Goal: Transaction & Acquisition: Purchase product/service

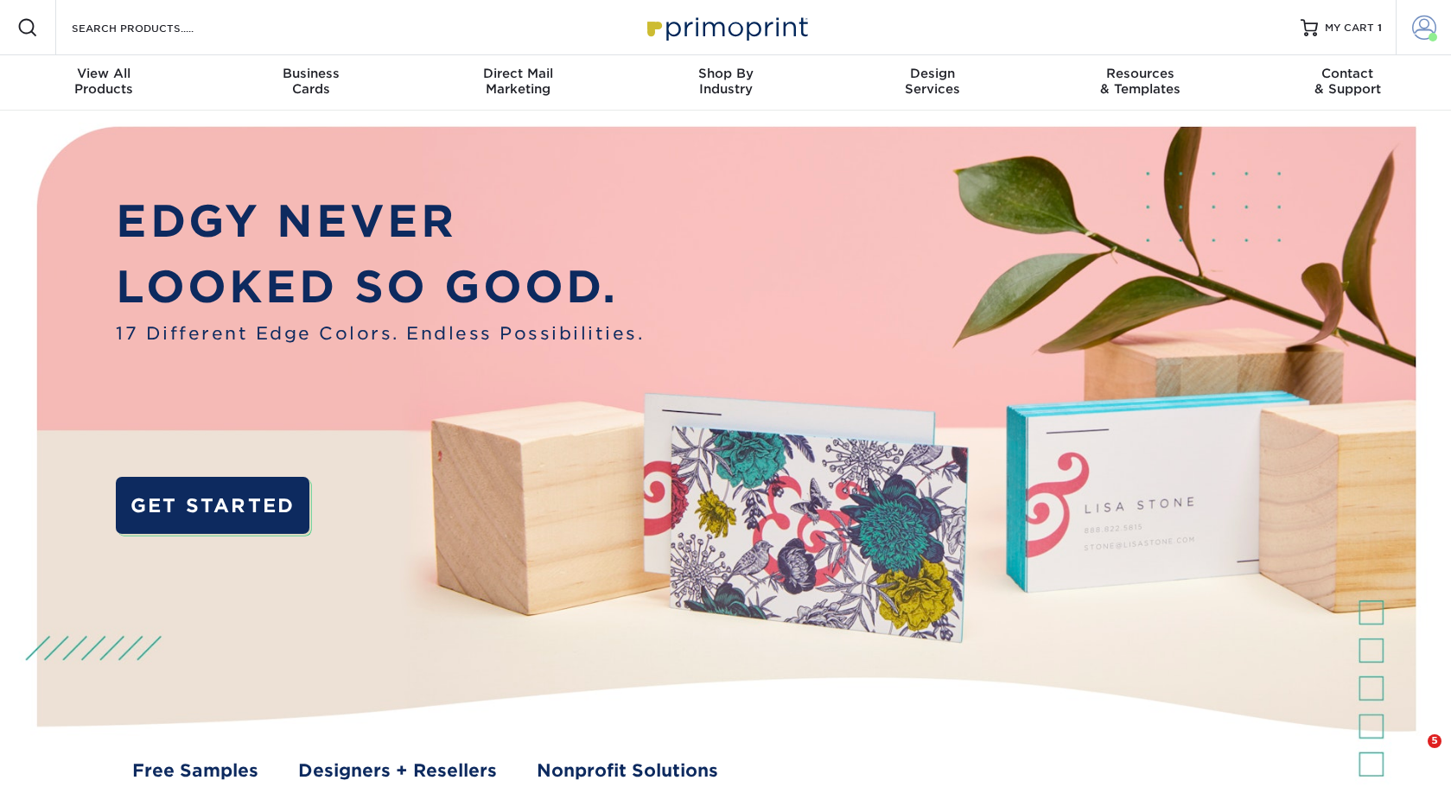
click at [1424, 25] on span at bounding box center [1424, 28] width 24 height 24
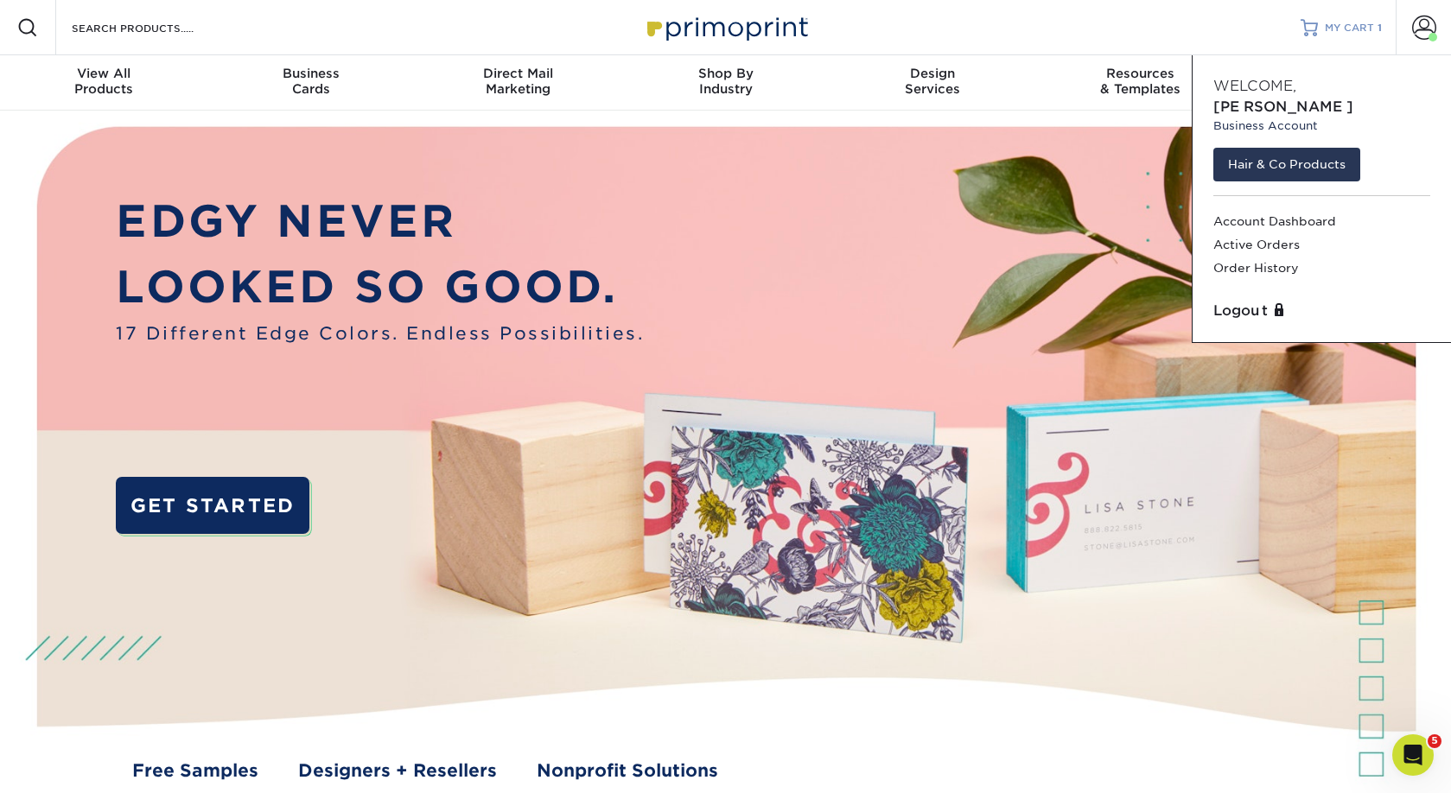
click at [1357, 28] on span "MY CART" at bounding box center [1349, 28] width 49 height 15
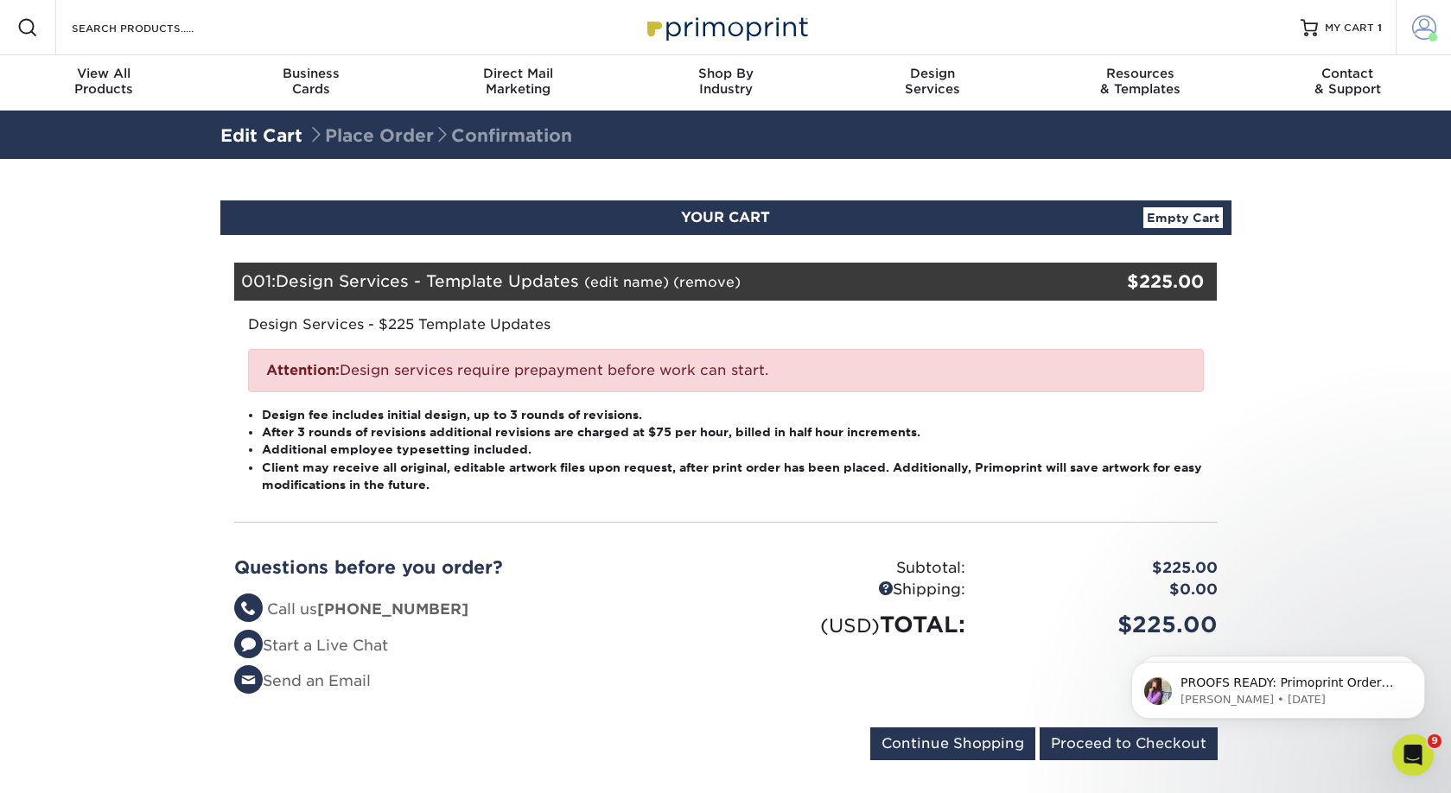
click at [1430, 24] on span at bounding box center [1424, 28] width 24 height 24
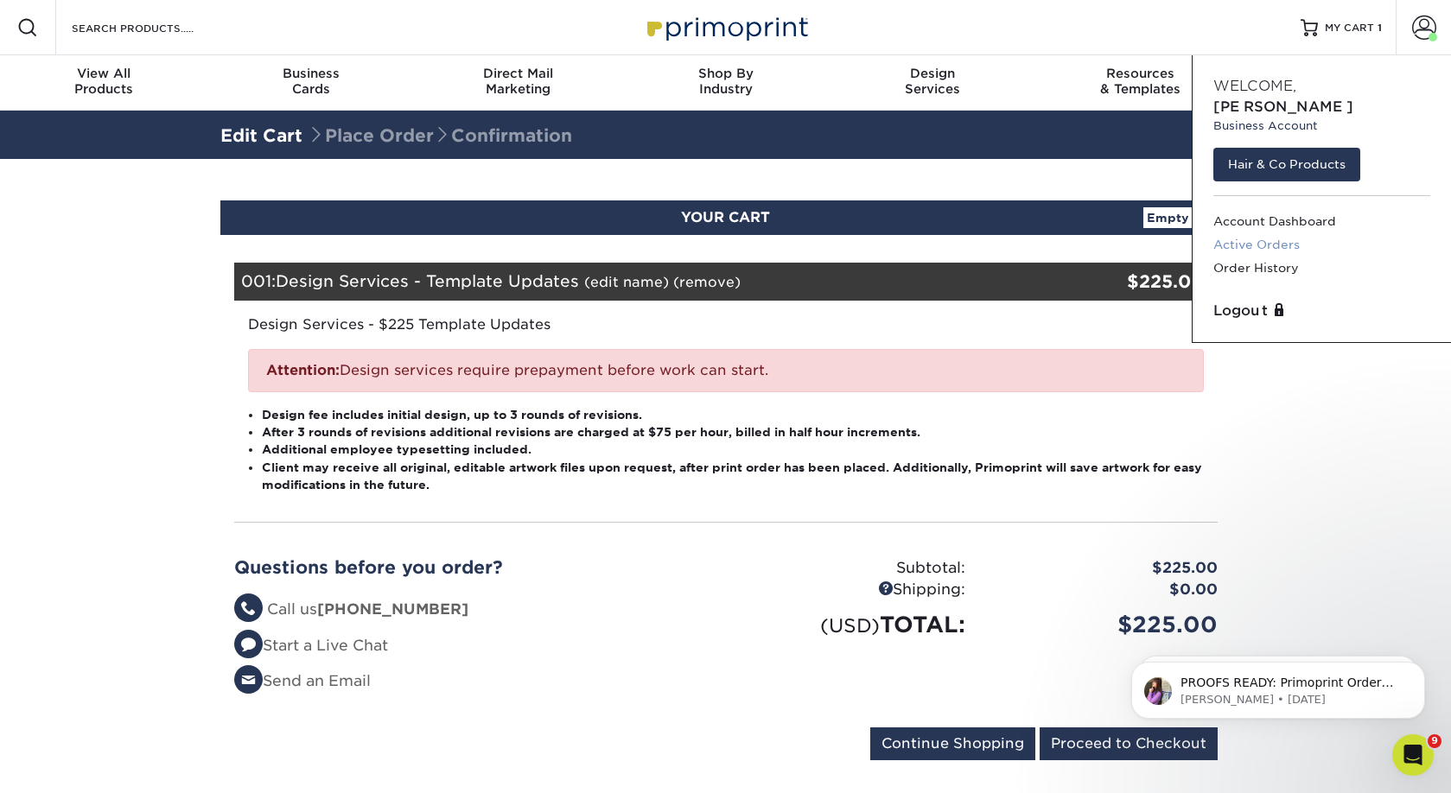
click at [1249, 233] on link "Active Orders" at bounding box center [1321, 244] width 217 height 23
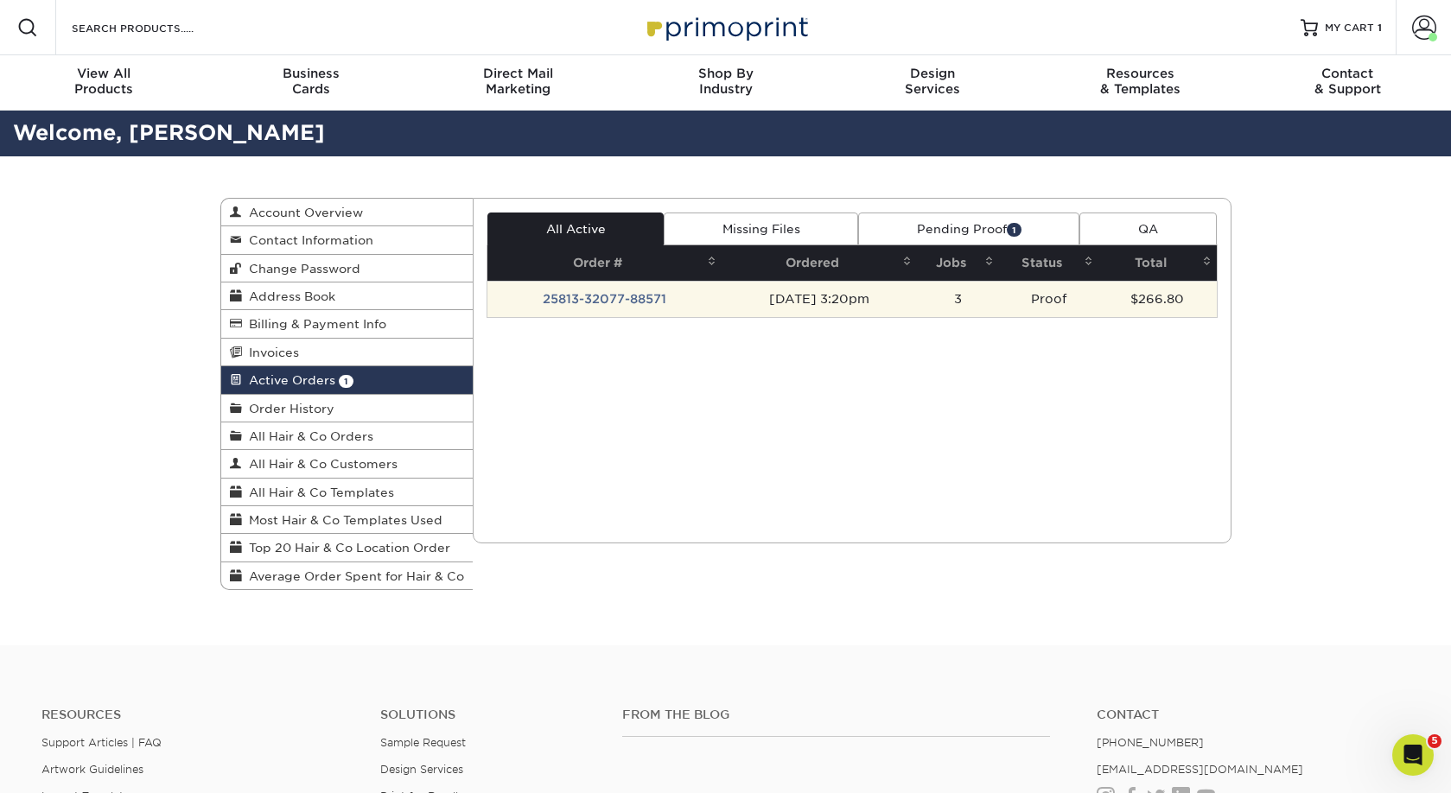
click at [870, 297] on td "08/13/2025 3:20pm" at bounding box center [819, 299] width 195 height 36
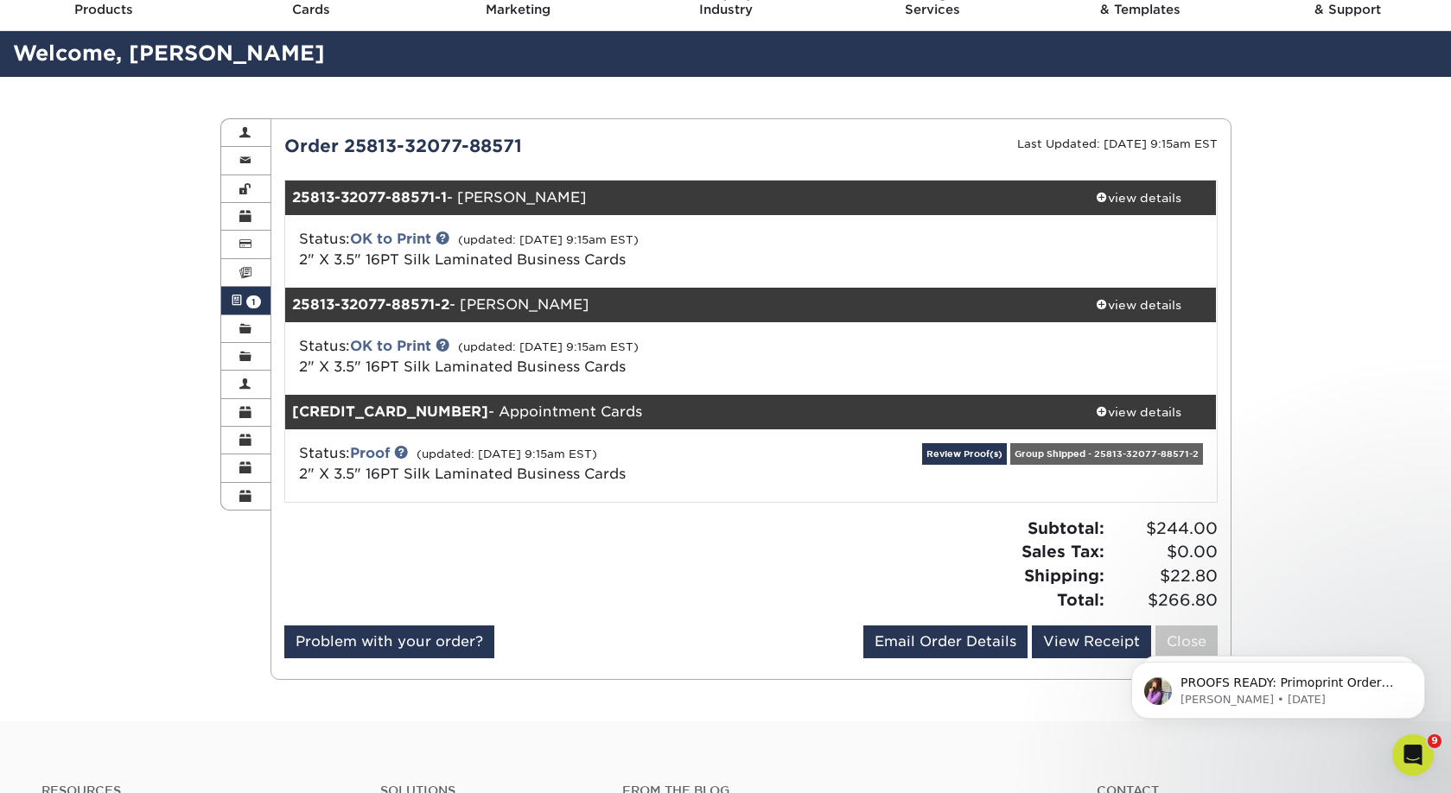
scroll to position [83, 0]
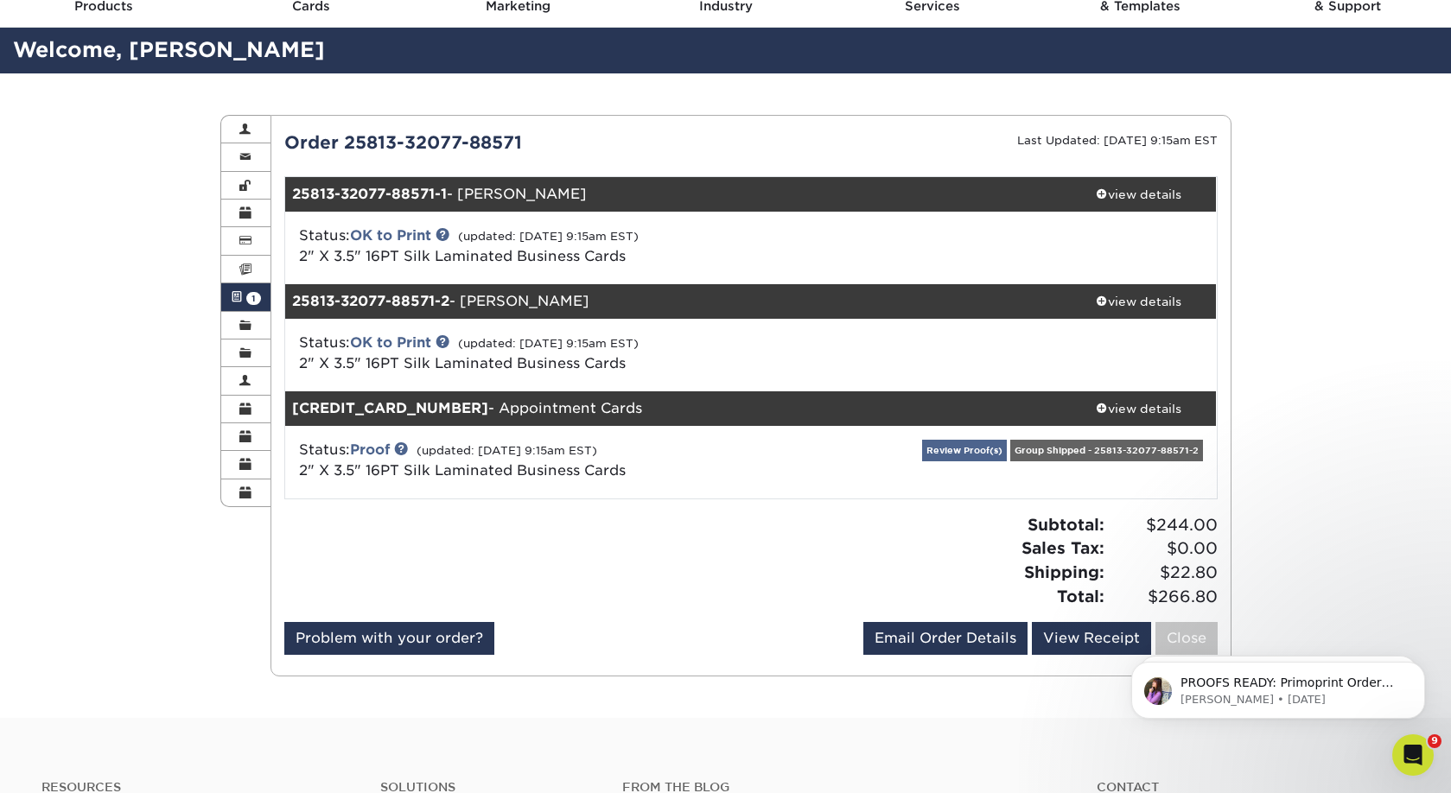
click at [973, 449] on link "Review Proof(s)" at bounding box center [964, 451] width 85 height 22
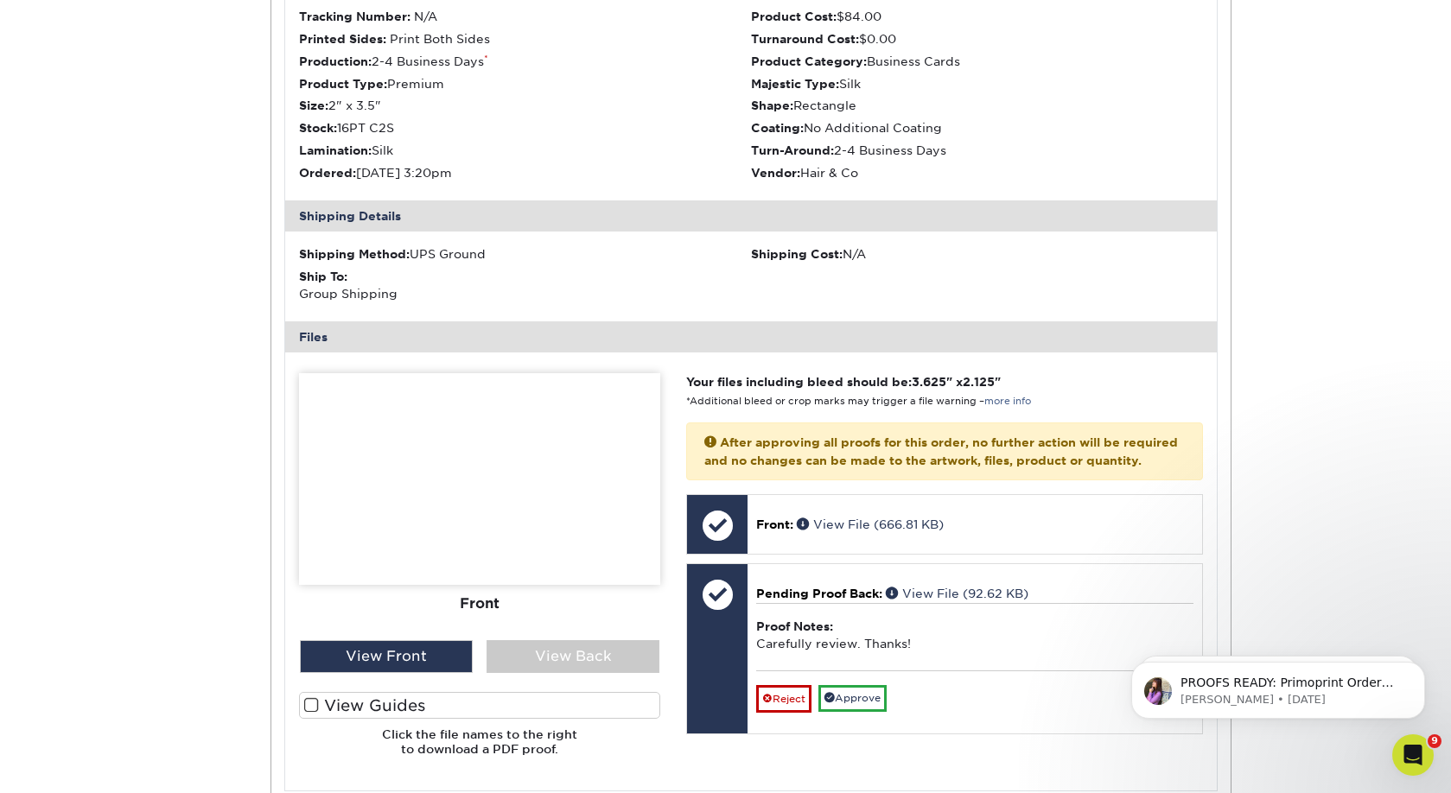
scroll to position [662, 0]
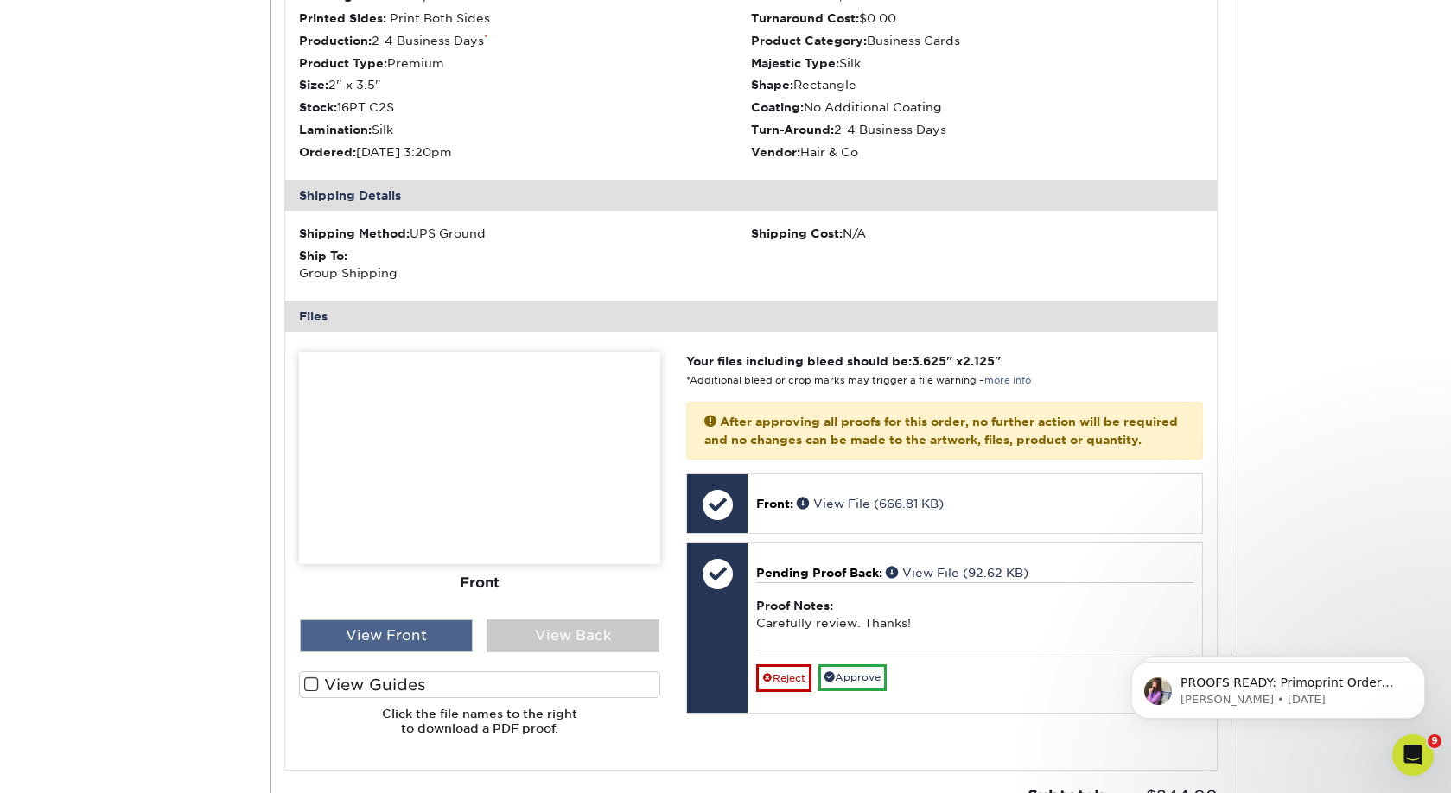
click at [404, 630] on div "View Front" at bounding box center [386, 636] width 173 height 33
click at [403, 627] on div "View Front" at bounding box center [386, 636] width 173 height 33
click at [549, 626] on div "View Back" at bounding box center [573, 636] width 173 height 33
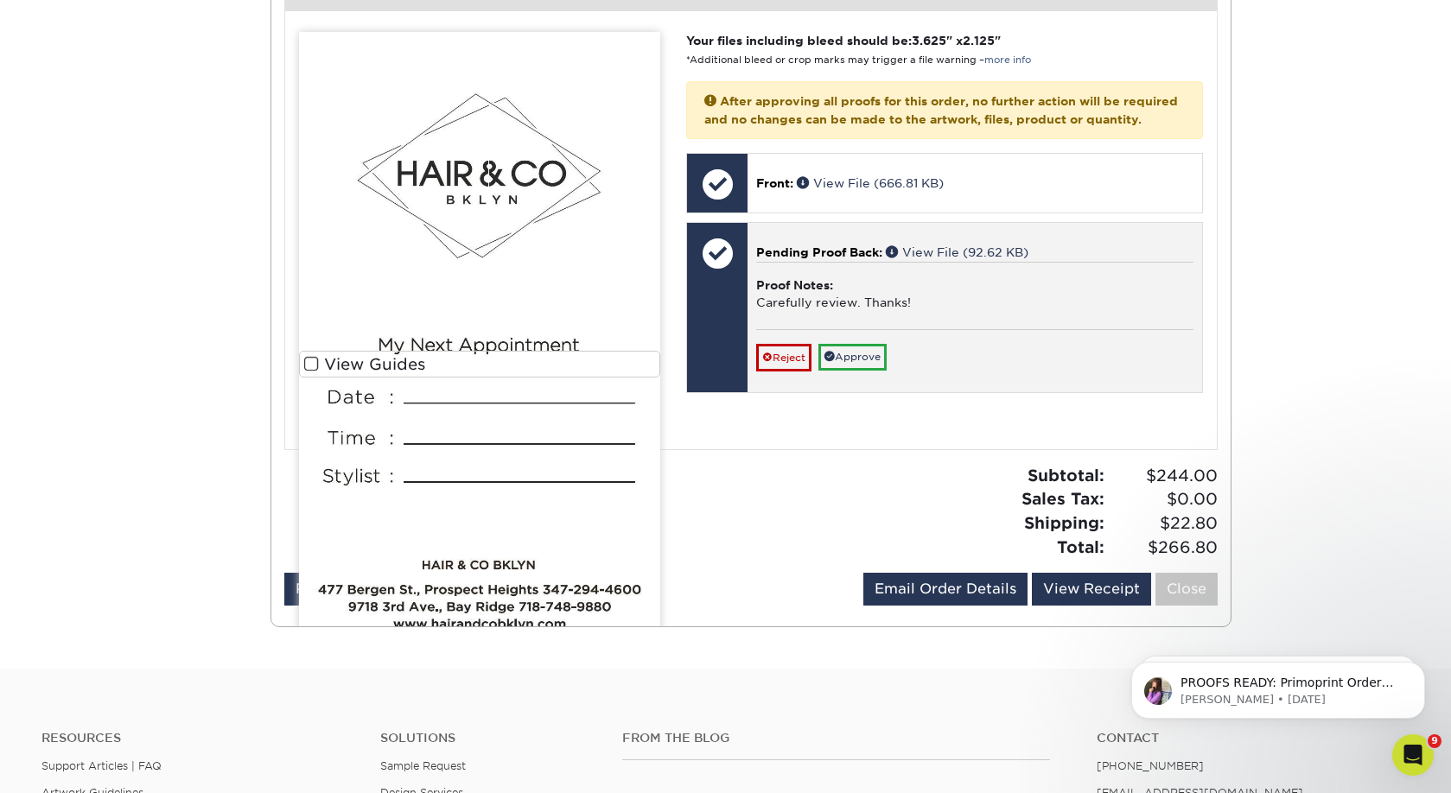
scroll to position [979, 0]
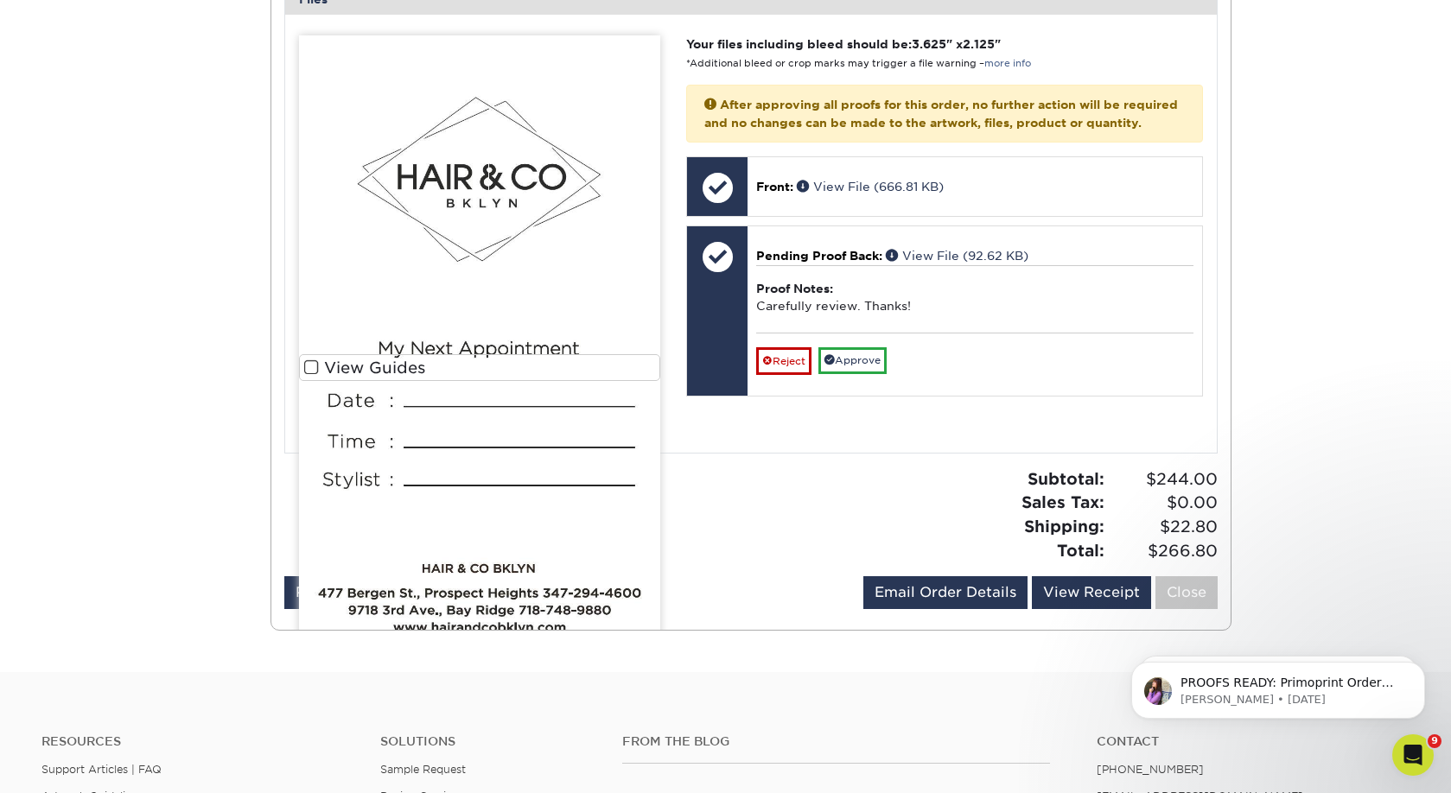
click at [312, 360] on span at bounding box center [311, 368] width 15 height 16
click at [0, 0] on input "View Guides" at bounding box center [0, 0] width 0 height 0
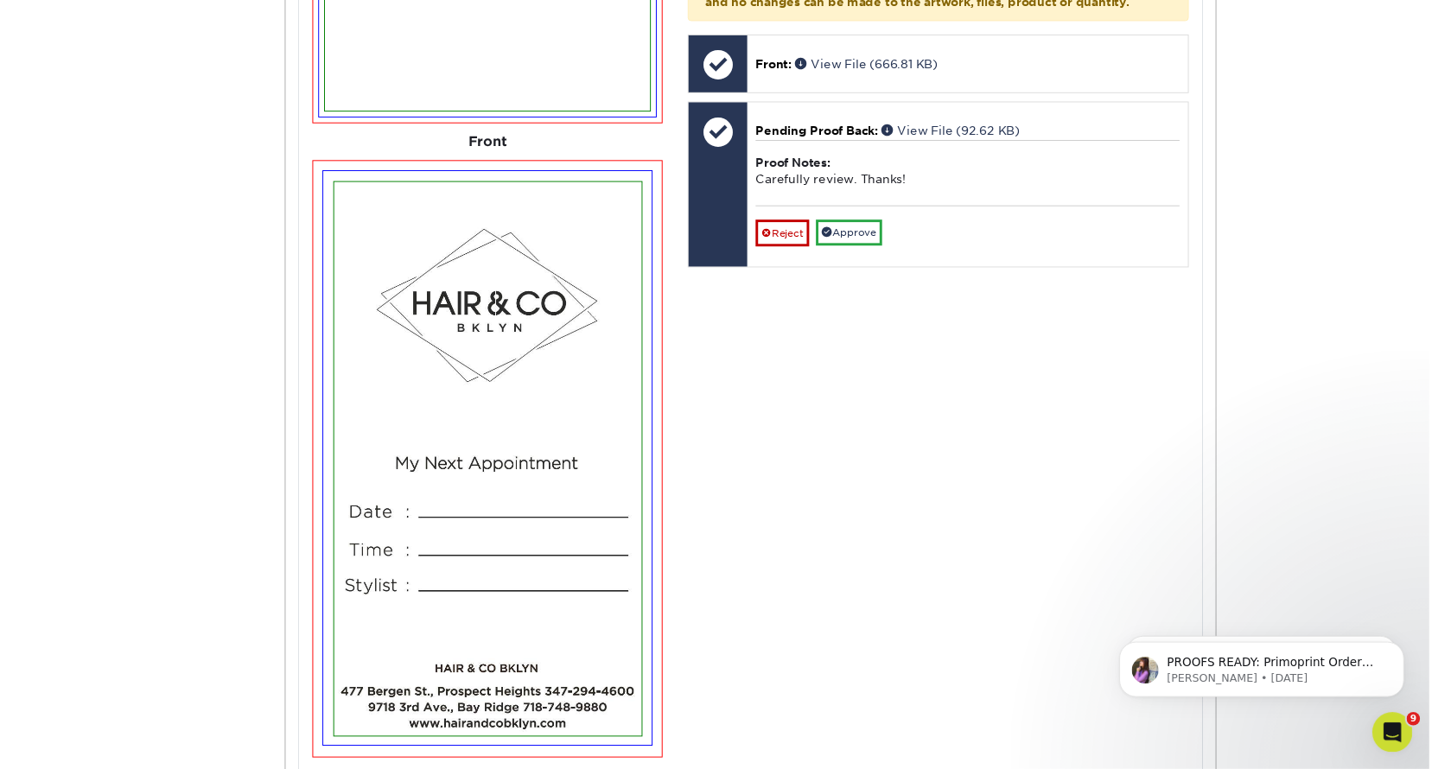
scroll to position [1082, 0]
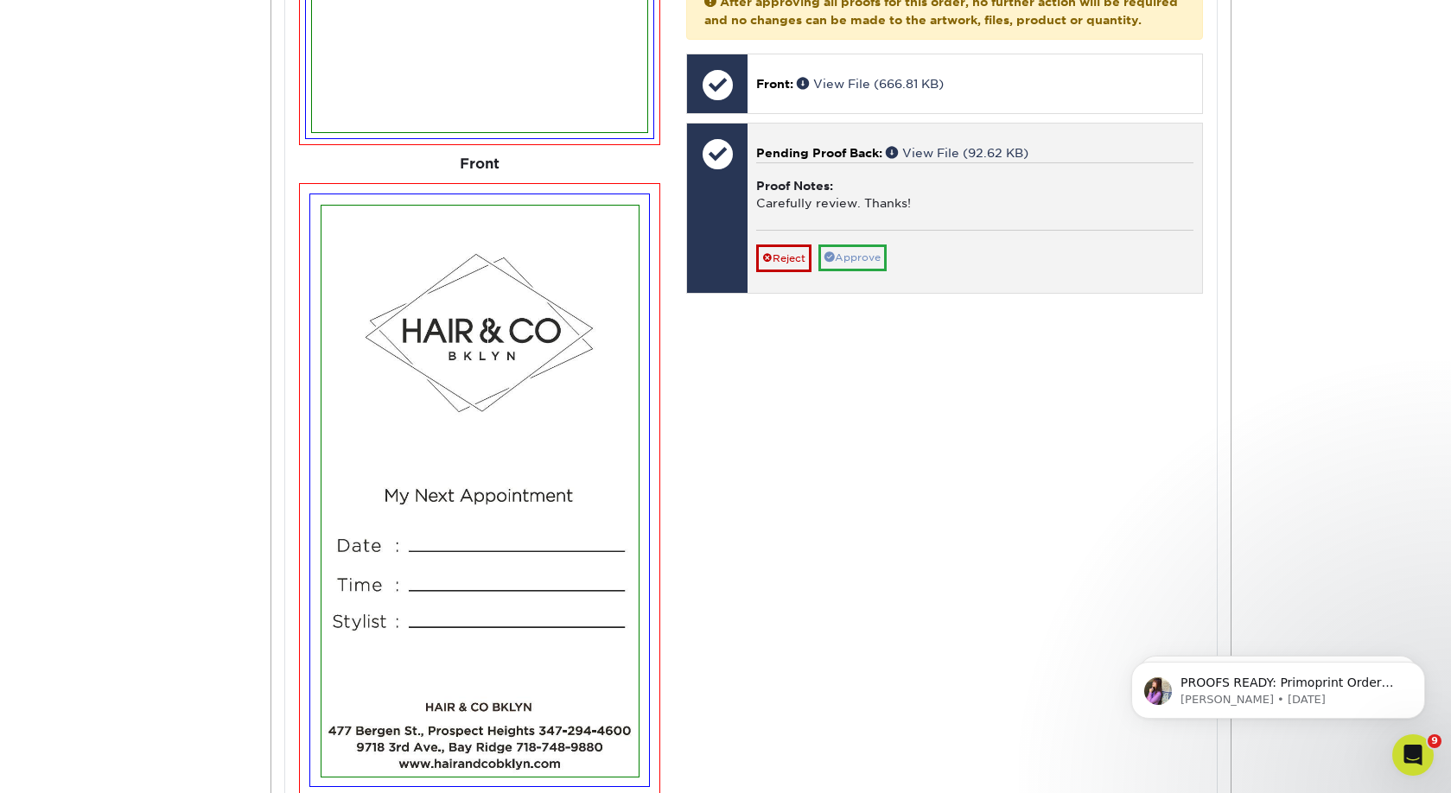
click at [844, 245] on link "Approve" at bounding box center [852, 258] width 68 height 27
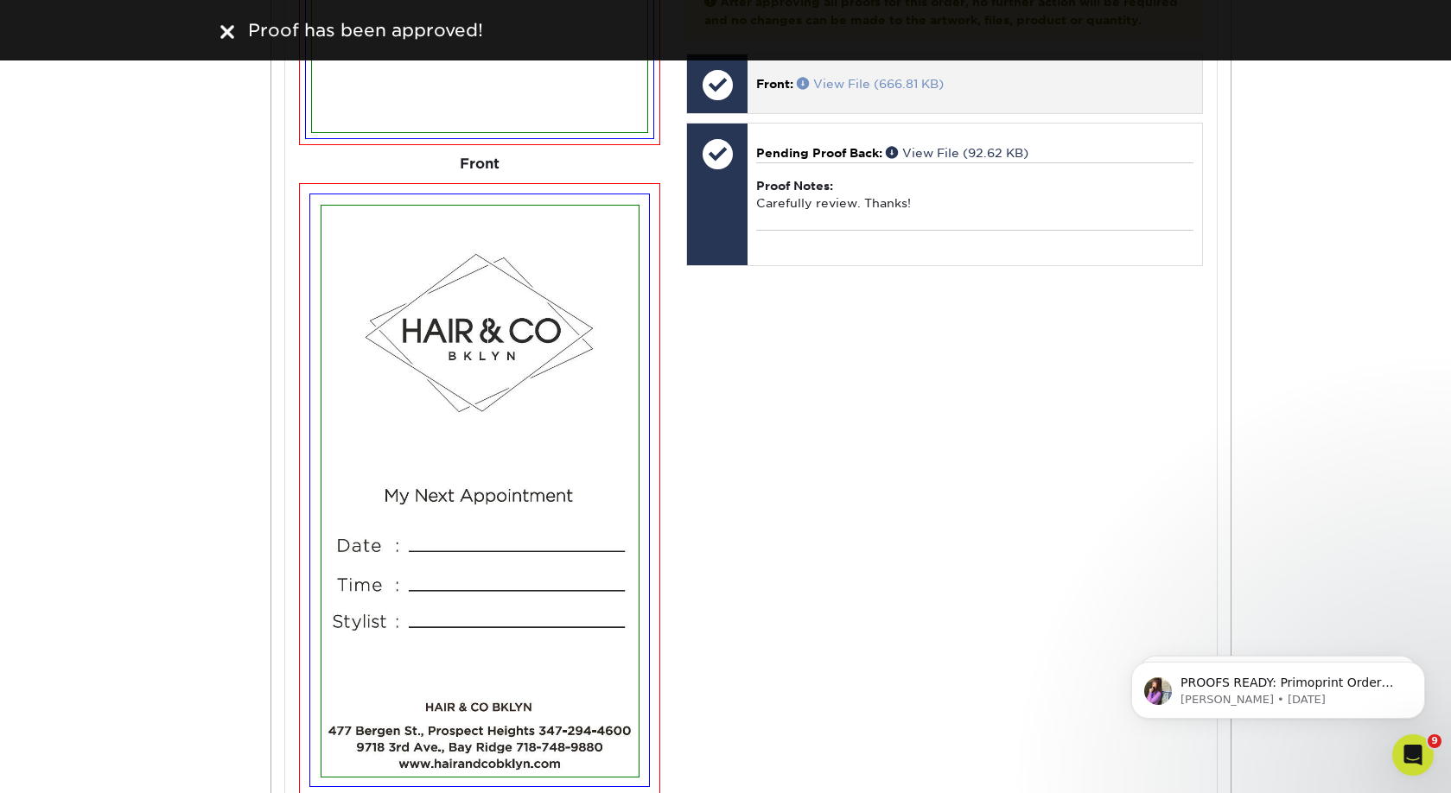
click at [833, 77] on link "View File (666.81 KB)" at bounding box center [870, 84] width 147 height 14
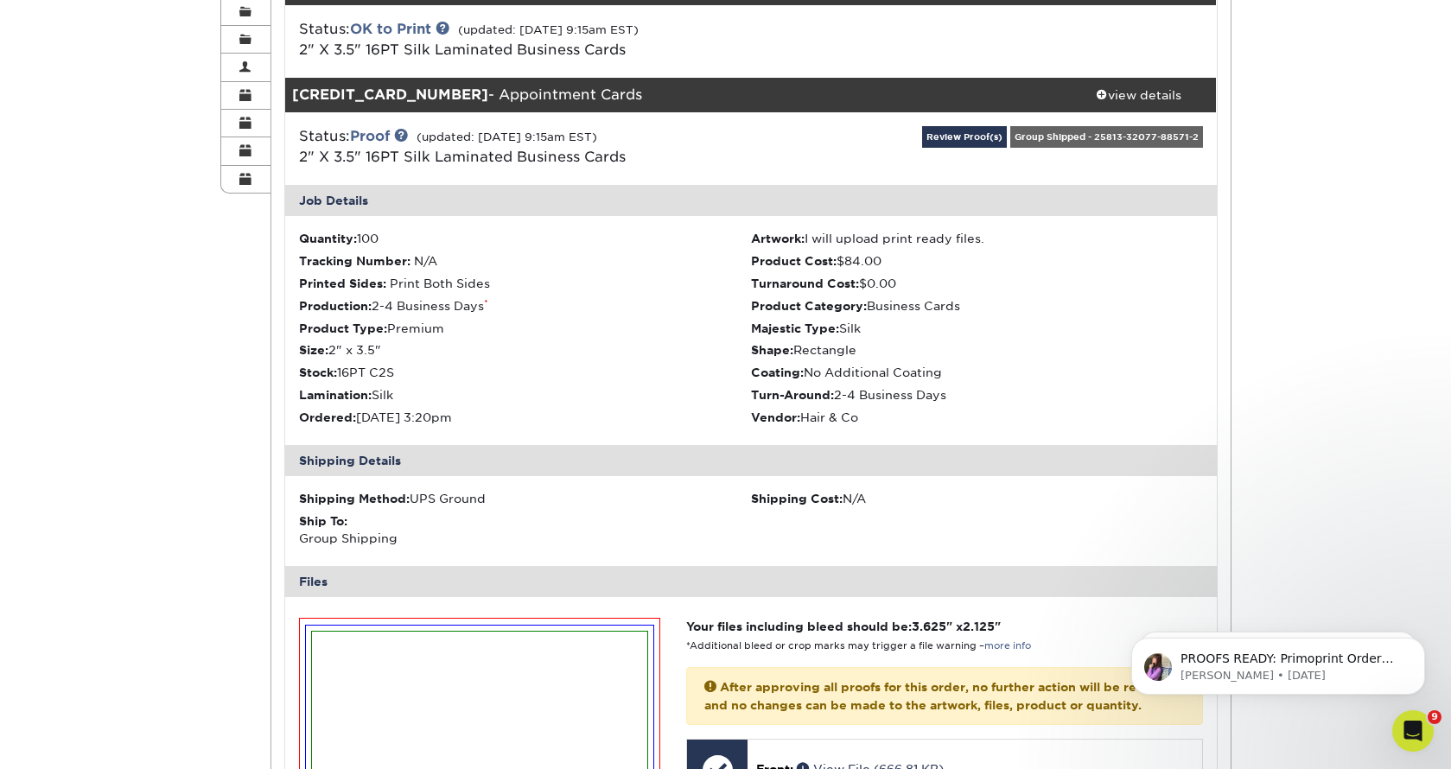
scroll to position [255, 0]
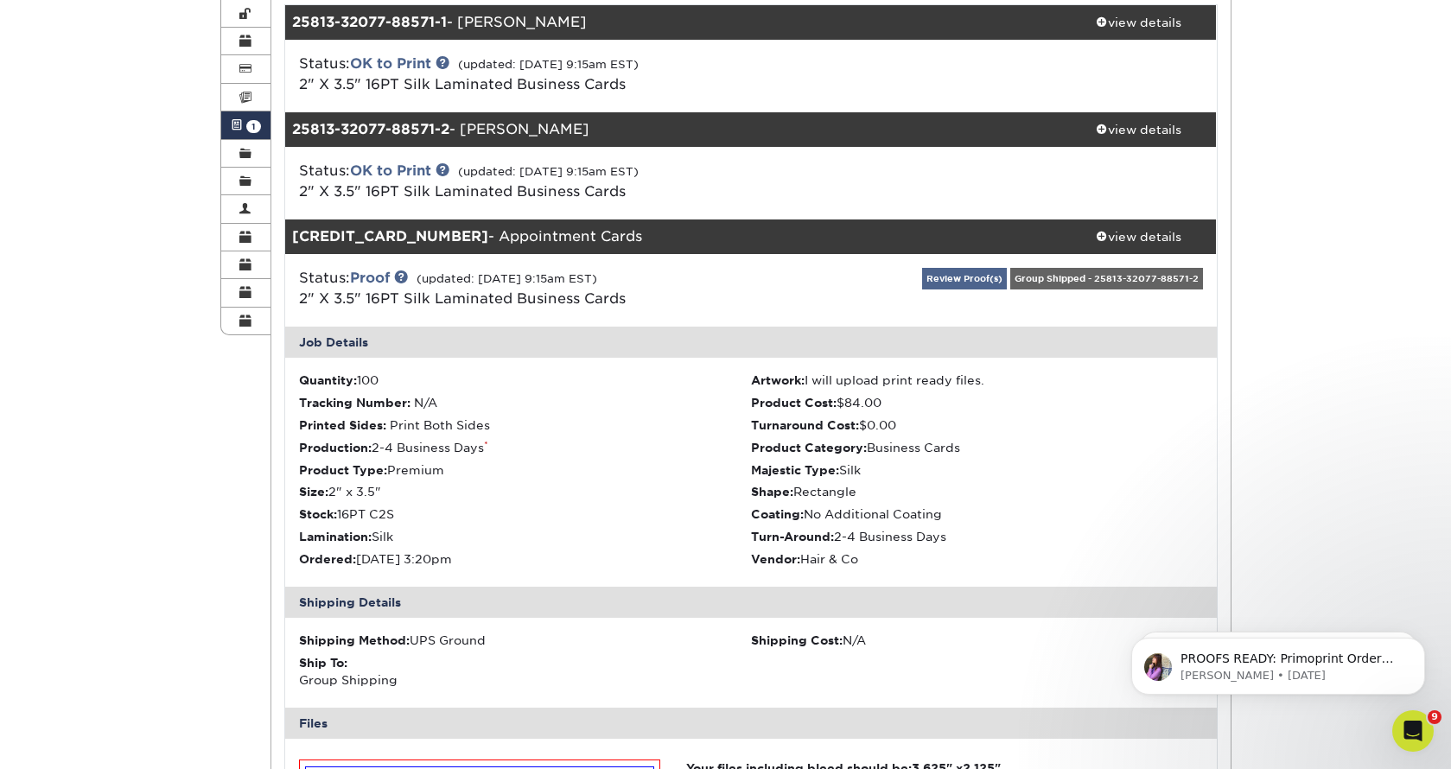
click at [979, 278] on link "Review Proof(s)" at bounding box center [964, 279] width 85 height 22
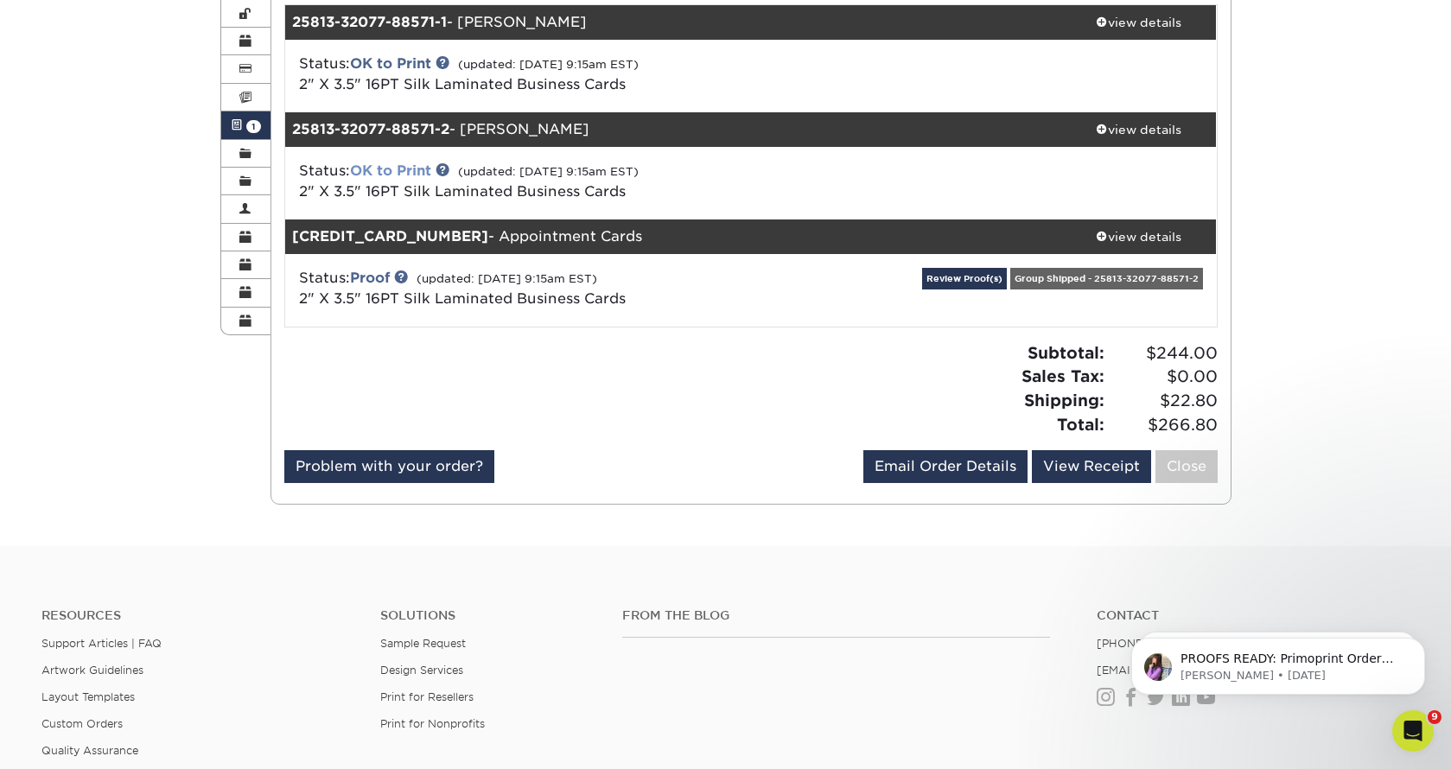
click at [390, 166] on link "OK to Print" at bounding box center [390, 170] width 81 height 16
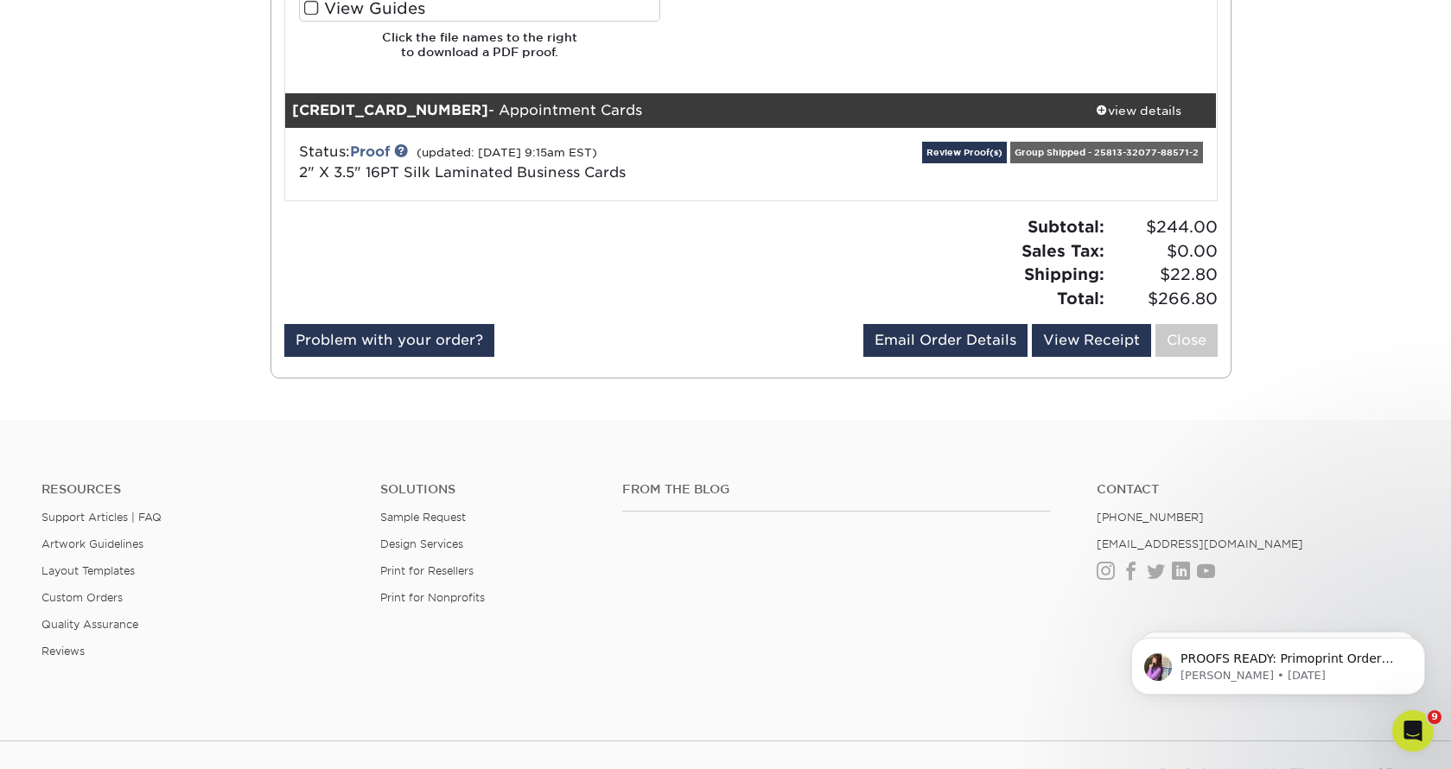
scroll to position [1315, 0]
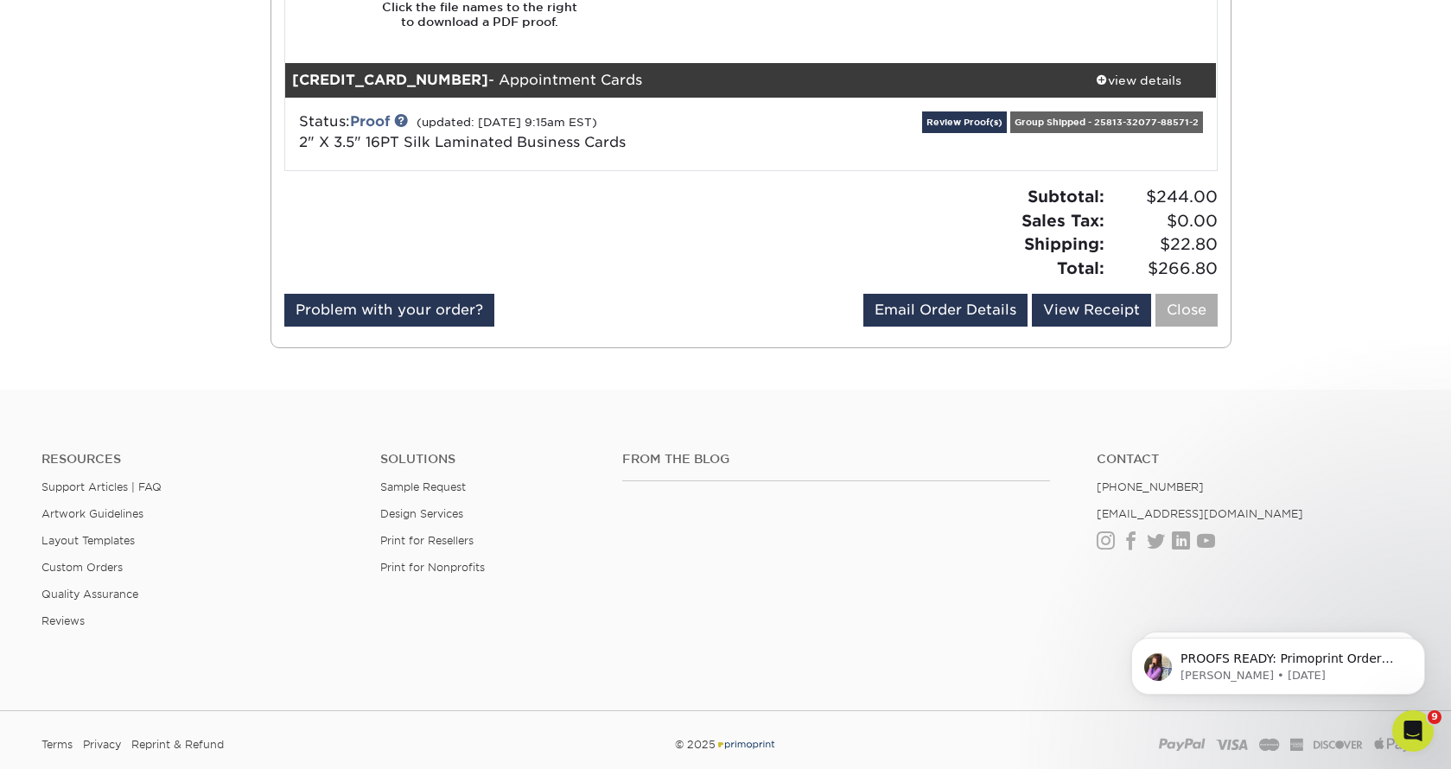
click at [1192, 294] on link "Close" at bounding box center [1187, 310] width 62 height 33
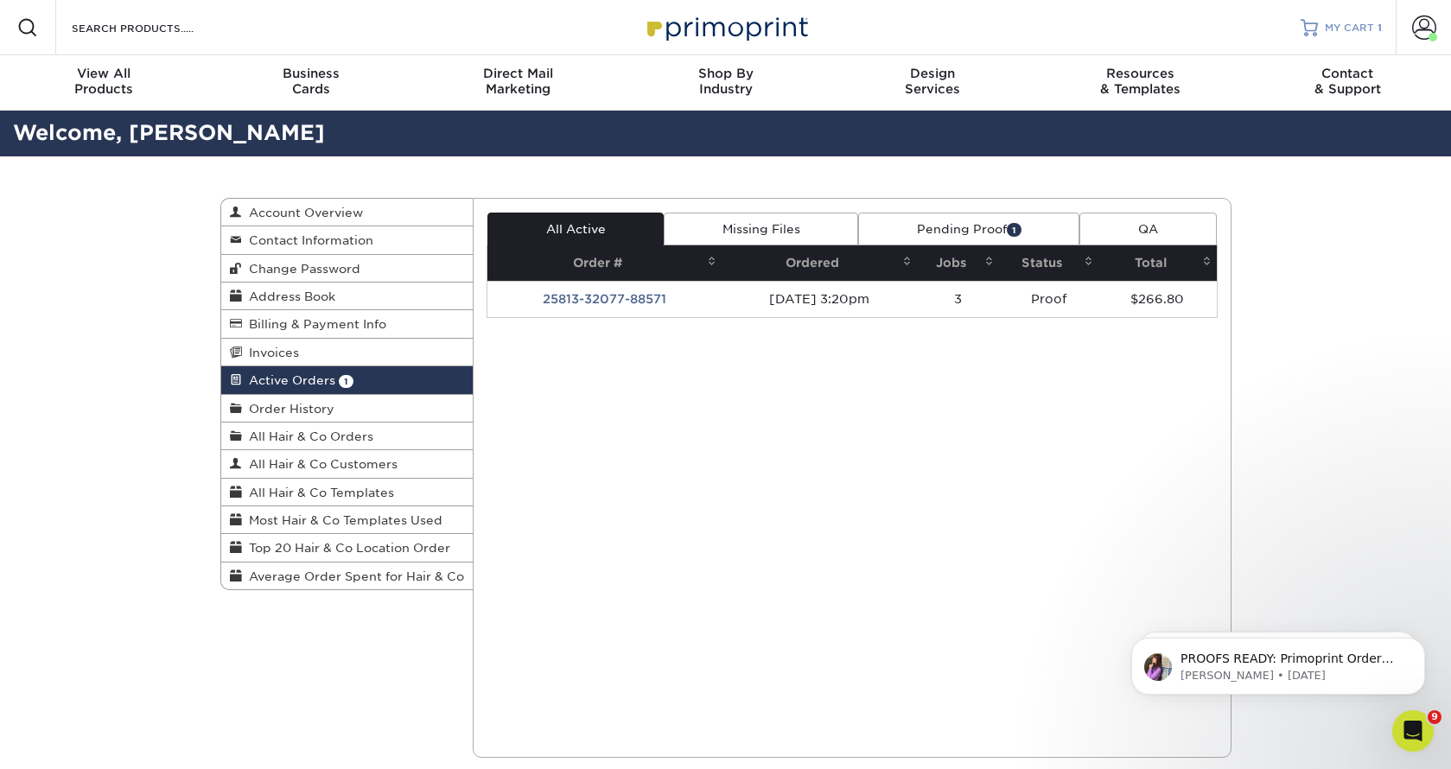
click at [1349, 21] on span "MY CART" at bounding box center [1349, 28] width 49 height 15
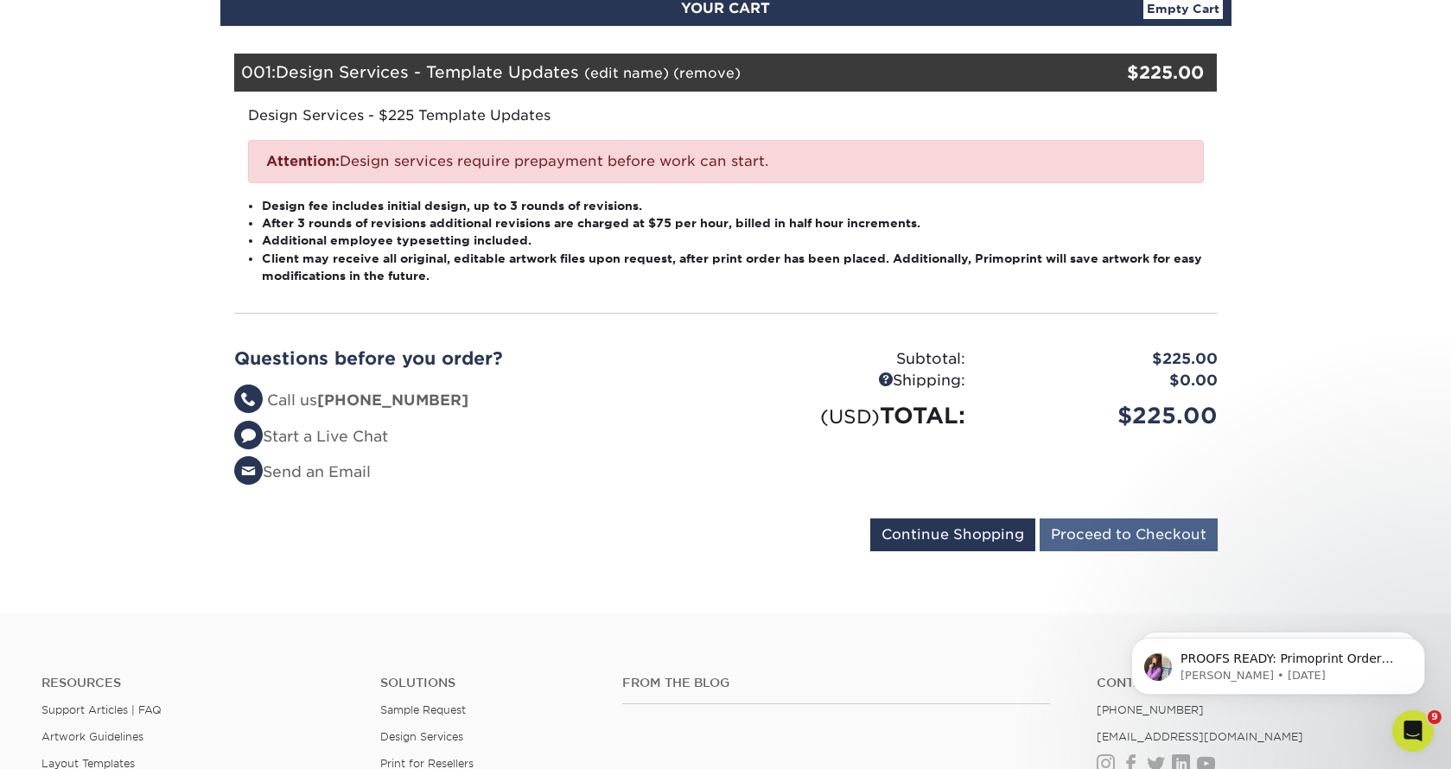
click at [1108, 525] on input "Proceed to Checkout" at bounding box center [1129, 535] width 178 height 33
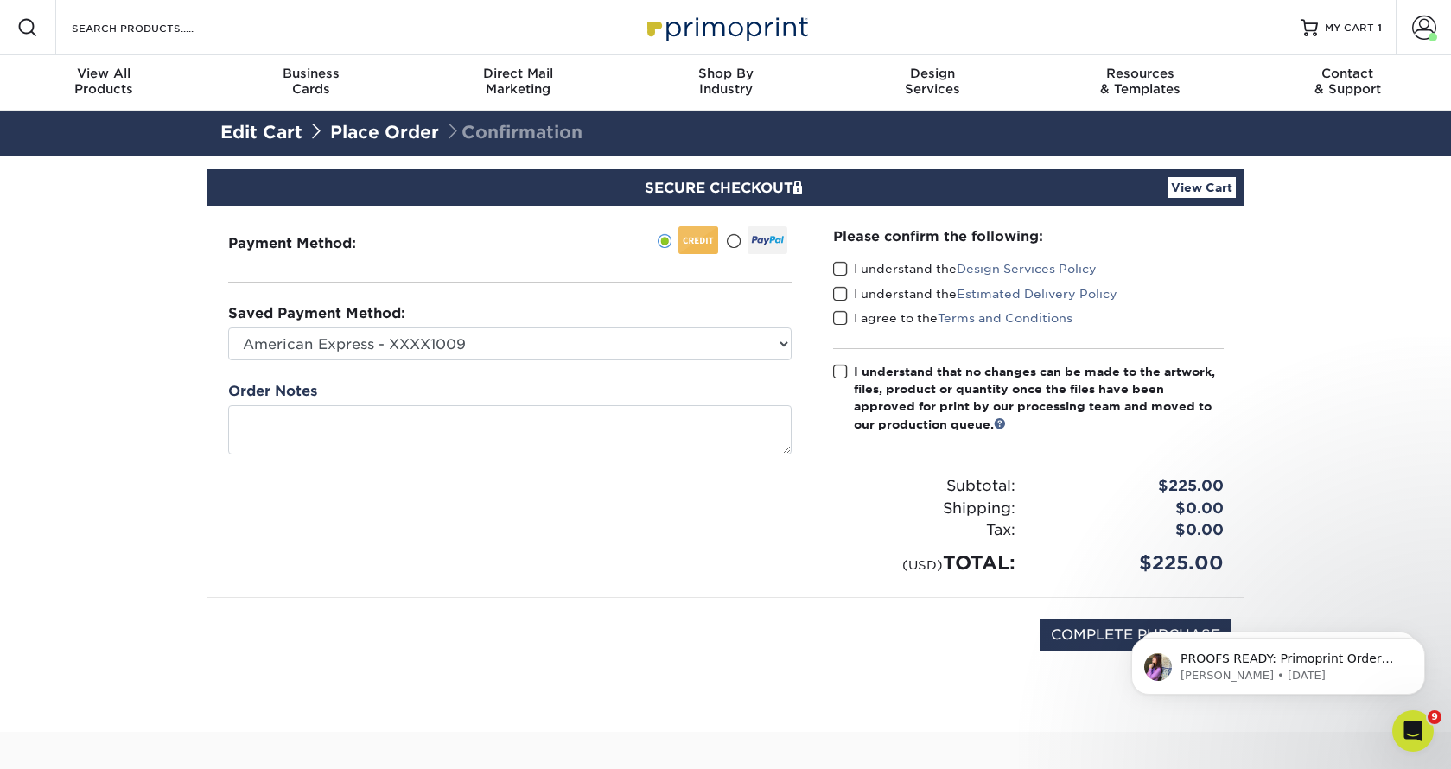
click at [840, 271] on span at bounding box center [840, 269] width 15 height 16
click at [0, 0] on input "I understand the Design Services Policy" at bounding box center [0, 0] width 0 height 0
click at [845, 292] on span at bounding box center [840, 294] width 15 height 16
click at [0, 0] on input "I understand the Estimated Delivery Policy" at bounding box center [0, 0] width 0 height 0
click at [846, 317] on span at bounding box center [840, 318] width 15 height 16
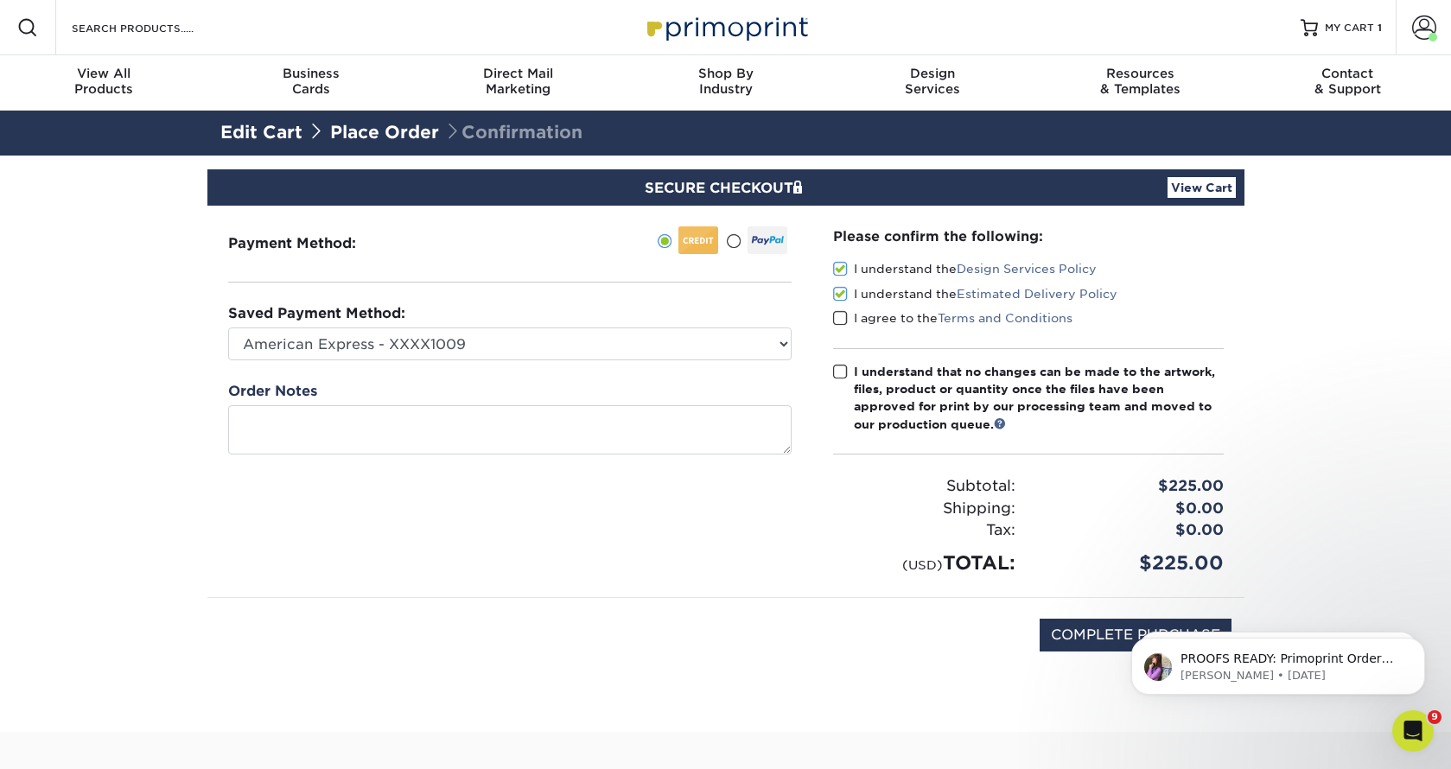
click at [0, 0] on input "I agree to the Terms and Conditions" at bounding box center [0, 0] width 0 height 0
drag, startPoint x: 844, startPoint y: 374, endPoint x: 827, endPoint y: 372, distance: 16.6
click at [844, 374] on span at bounding box center [840, 372] width 15 height 16
click at [0, 0] on input "I understand that no changes can be made to the artwork, files, product or quan…" at bounding box center [0, 0] width 0 height 0
click at [736, 239] on span at bounding box center [733, 241] width 15 height 16
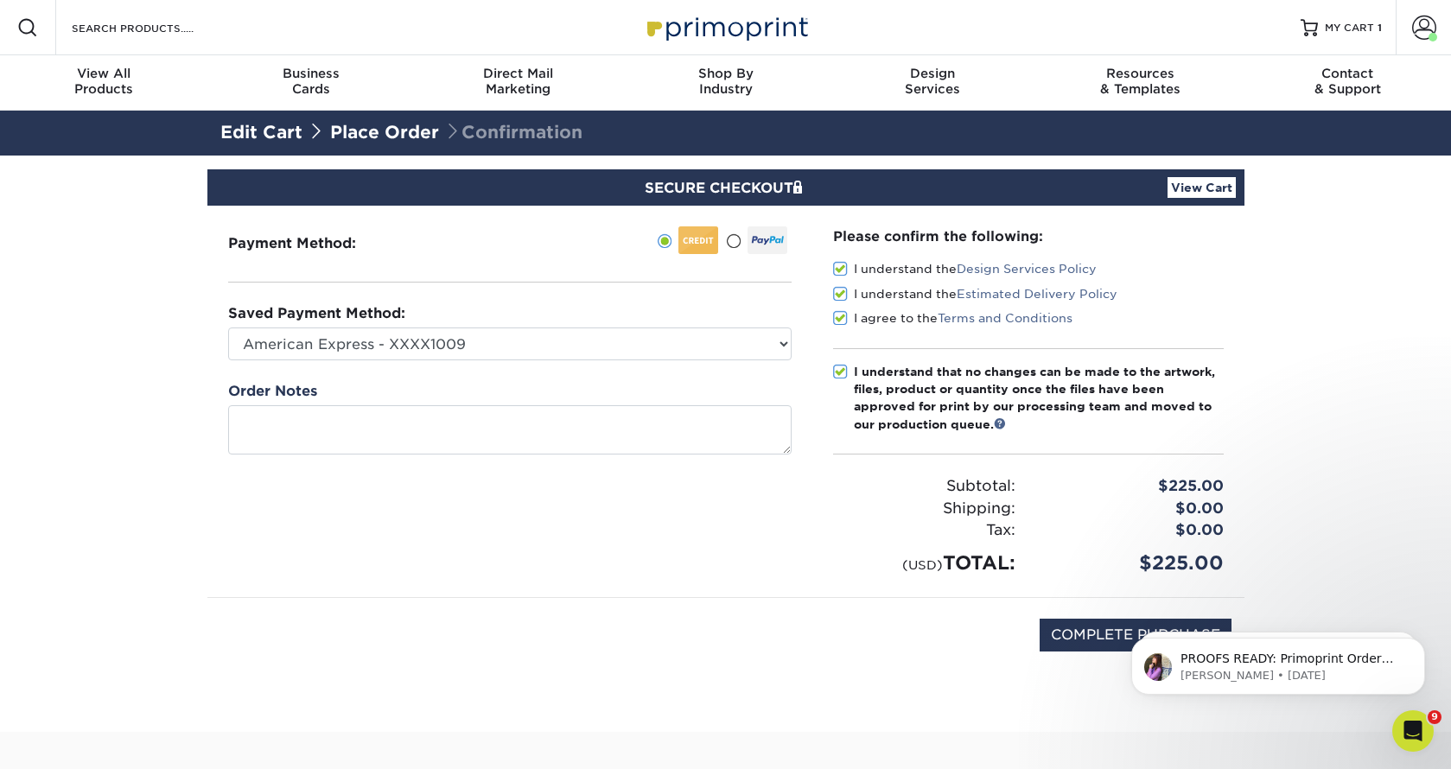
click at [0, 0] on input "radio" at bounding box center [0, 0] width 0 height 0
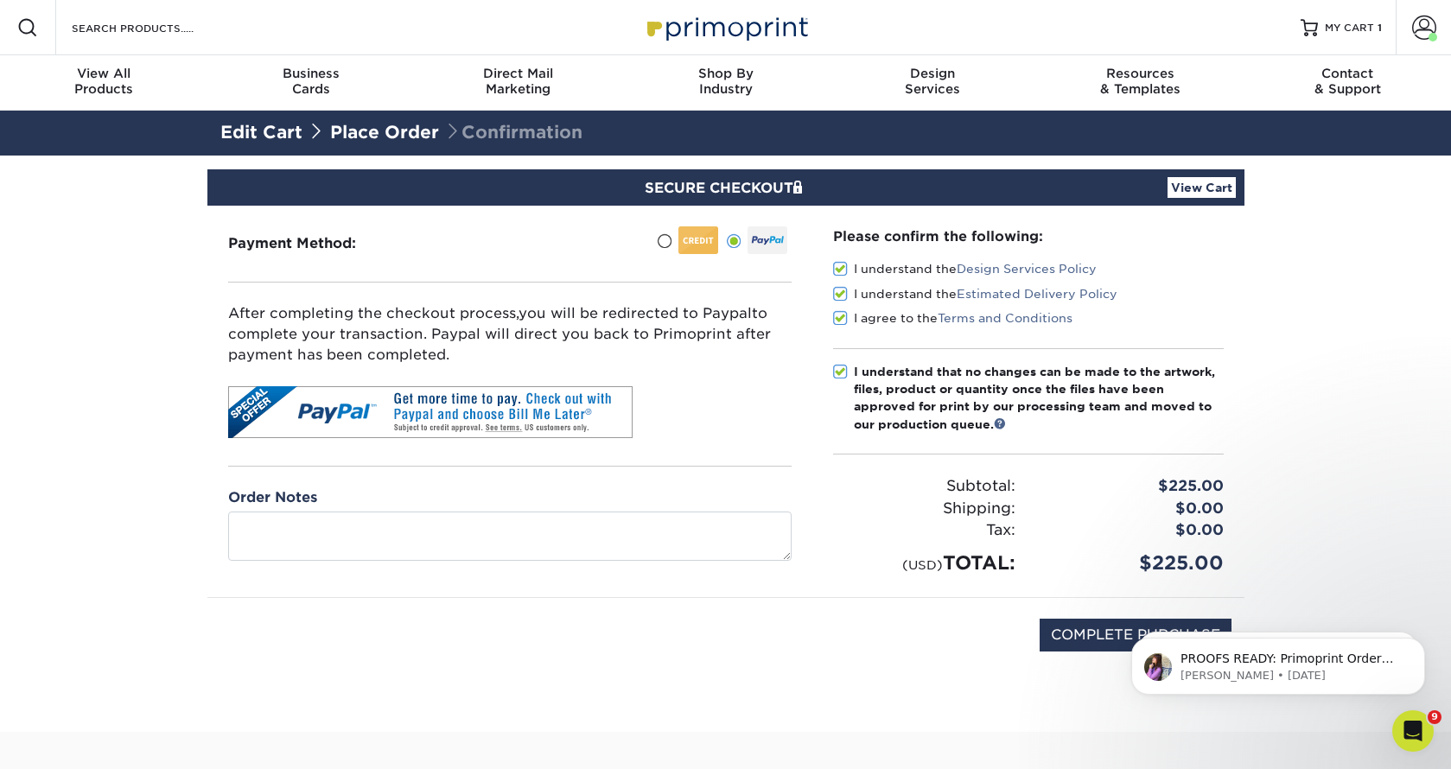
click at [1113, 630] on body "PROOFS READY: Primoprint Order 25813-32077-88571 Thank you for placing your pri…" at bounding box center [1278, 661] width 332 height 107
click at [1123, 632] on body "PROOFS READY: Primoprint Order 25813-32077-88571 Thank you for placing your pri…" at bounding box center [1278, 661] width 332 height 107
click html "PROOFS READY: Primoprint Order 25813-32077-88571 Thank you for placing your pri…"
drag, startPoint x: 15, startPoint y: 25, endPoint x: 1195, endPoint y: 183, distance: 1191.2
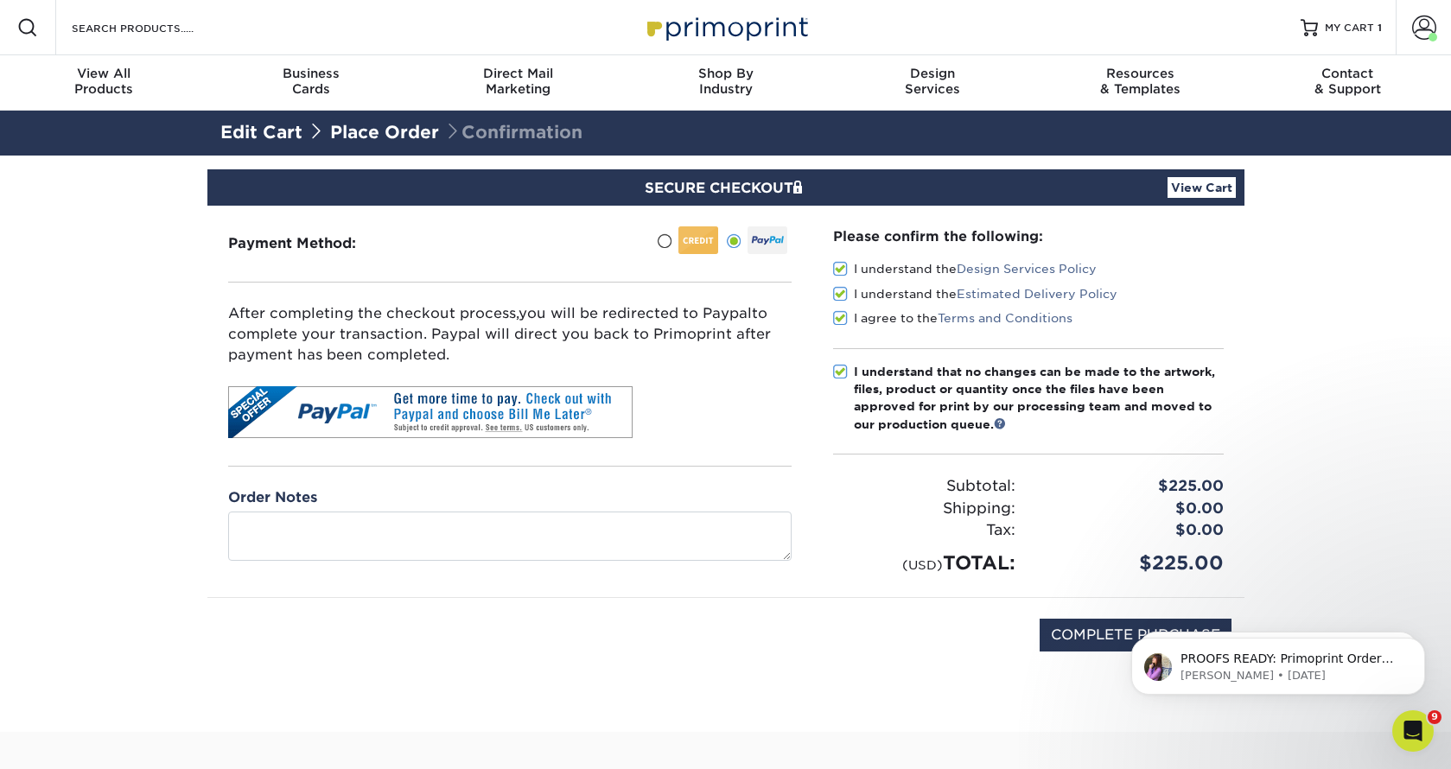
click at [1195, 183] on link "View Cart" at bounding box center [1202, 187] width 68 height 21
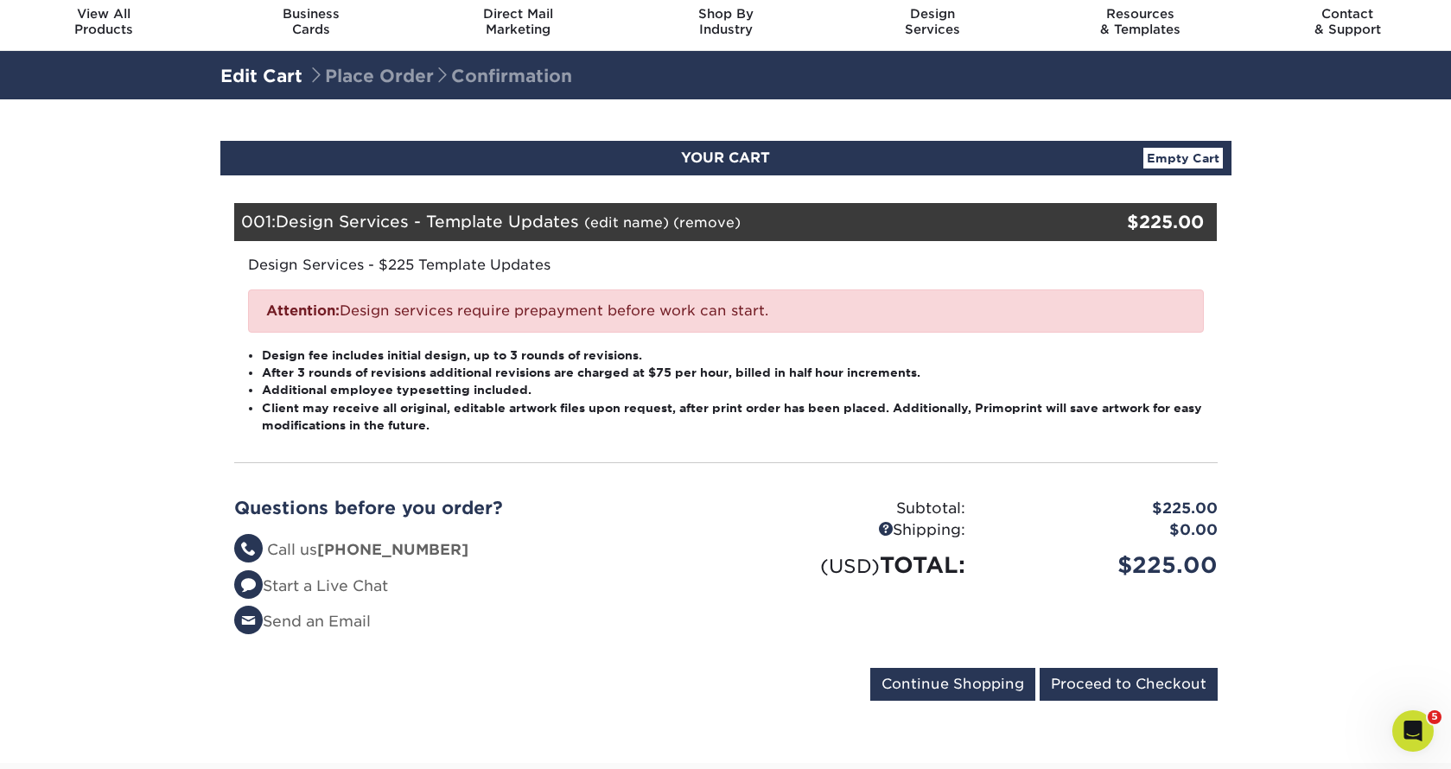
scroll to position [185, 0]
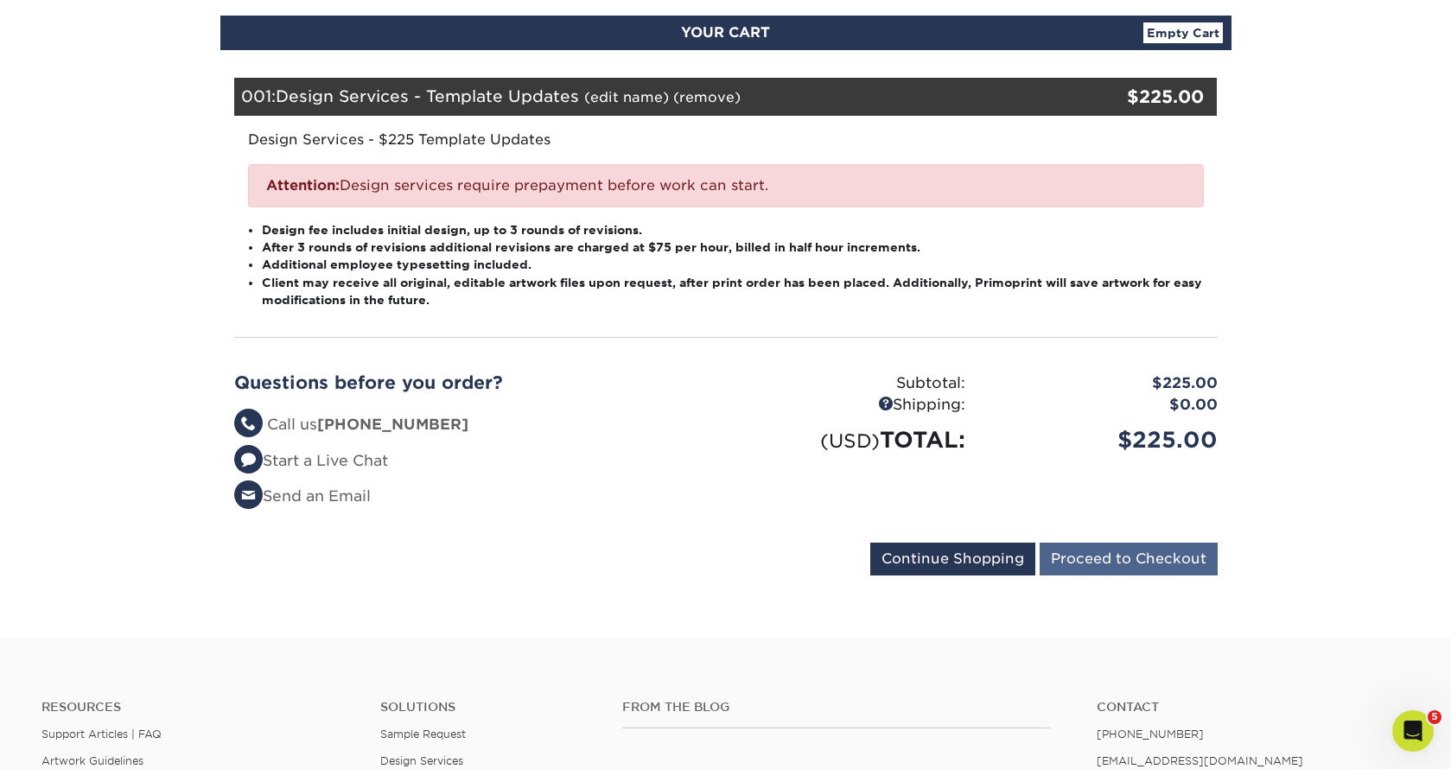
click at [1156, 553] on input "Proceed to Checkout" at bounding box center [1129, 559] width 178 height 33
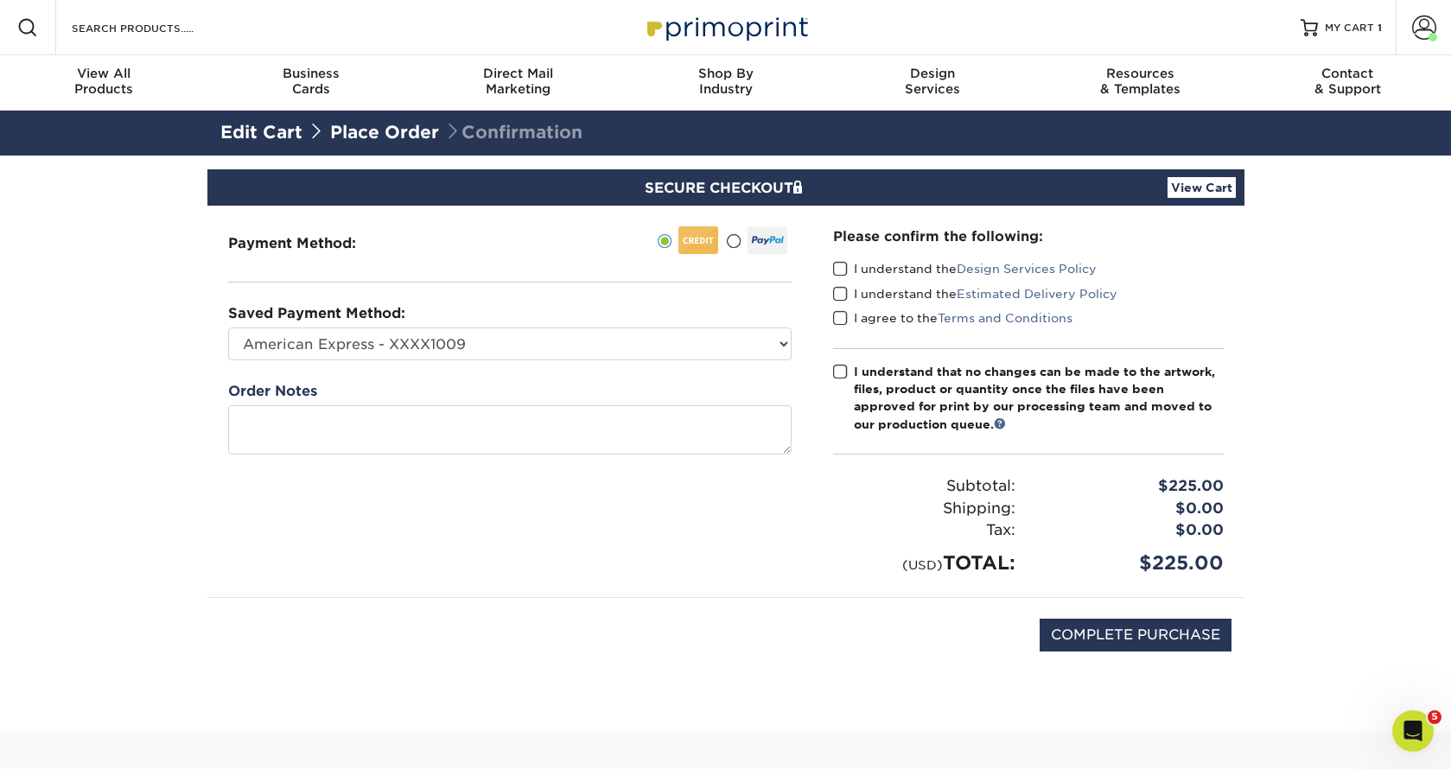
click at [731, 239] on span at bounding box center [733, 241] width 15 height 16
click at [0, 0] on input "radio" at bounding box center [0, 0] width 0 height 0
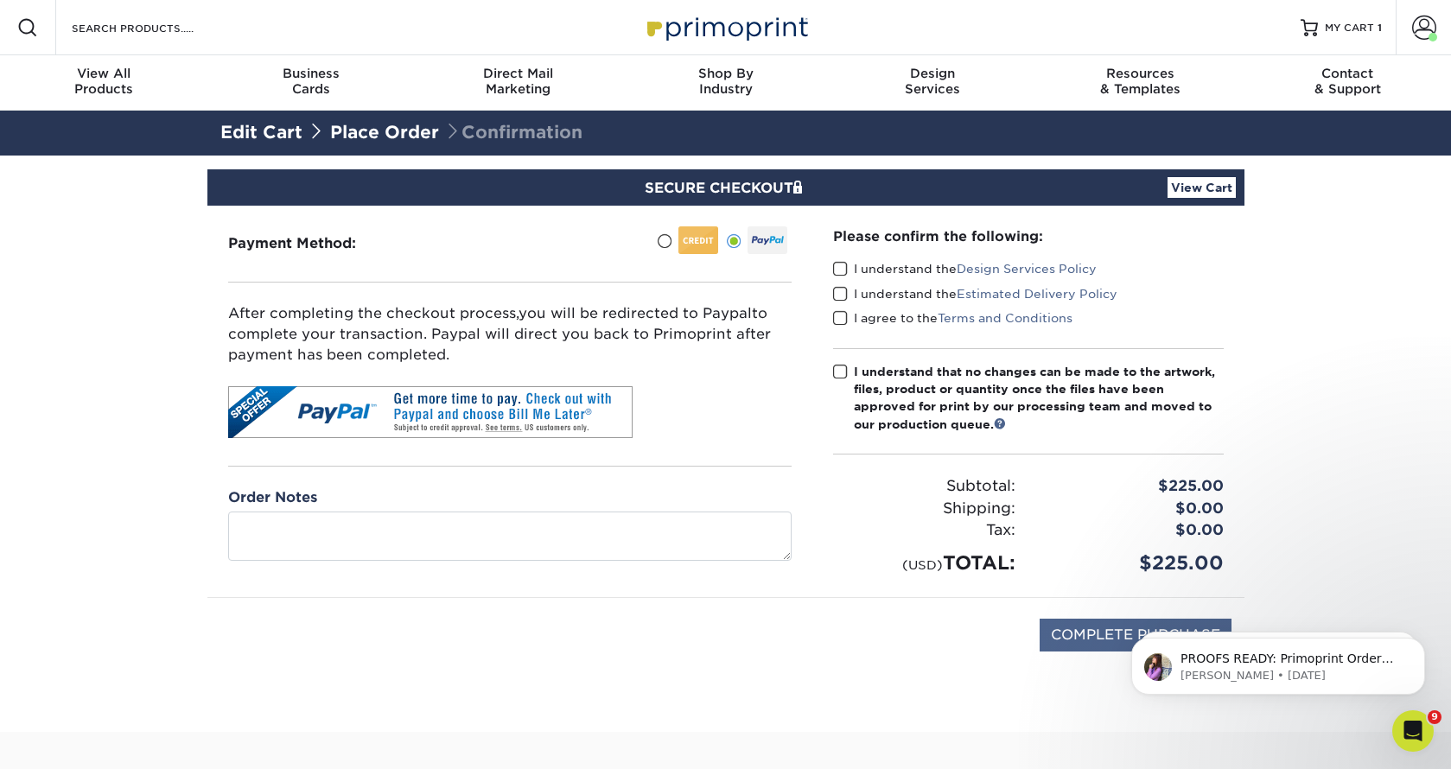
click at [1096, 633] on input "COMPLETE PURCHASE" at bounding box center [1136, 635] width 192 height 33
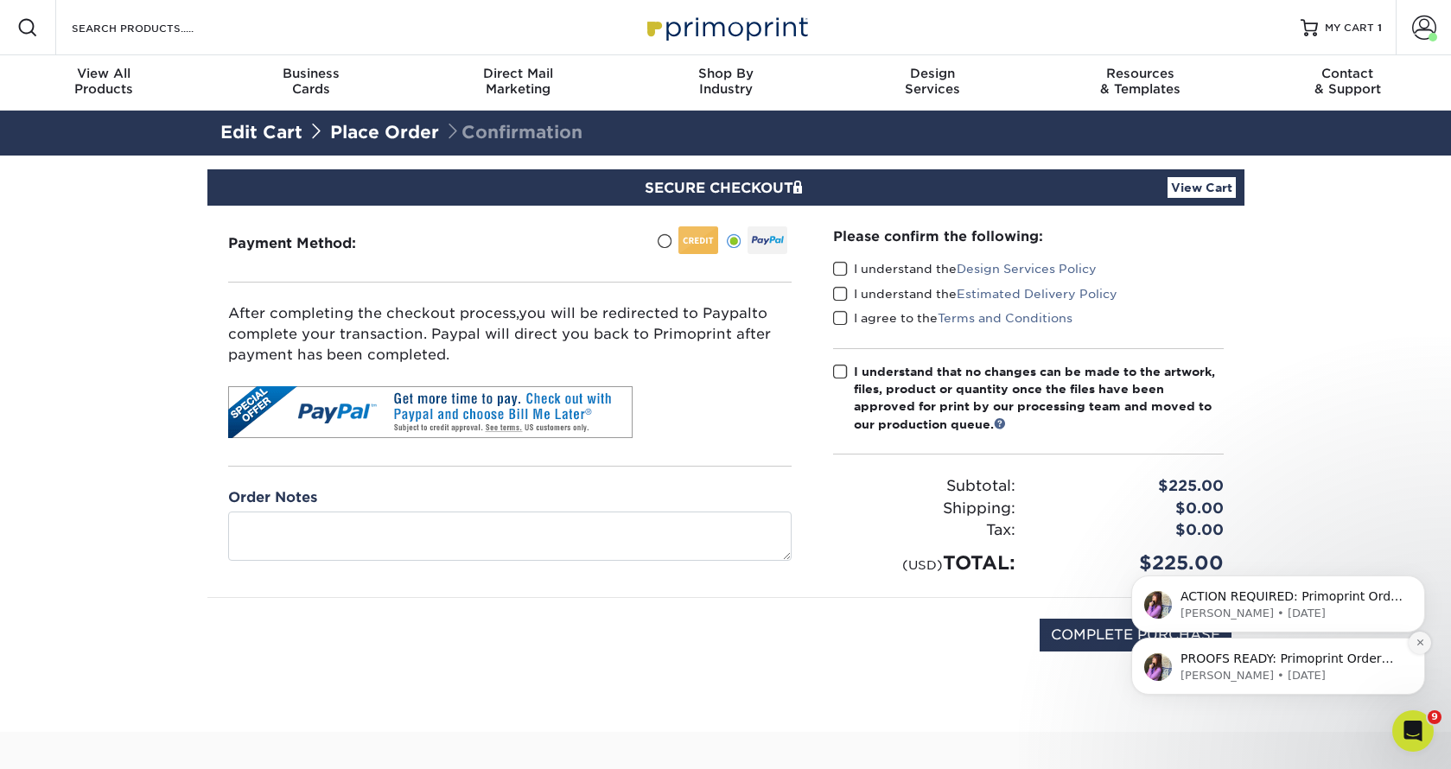
click at [1417, 637] on button "Dismiss notification" at bounding box center [1420, 643] width 22 height 22
drag, startPoint x: 1421, startPoint y: 646, endPoint x: 2487, endPoint y: 1179, distance: 1192.4
click at [1421, 646] on icon "Dismiss notification" at bounding box center [1421, 643] width 10 height 10
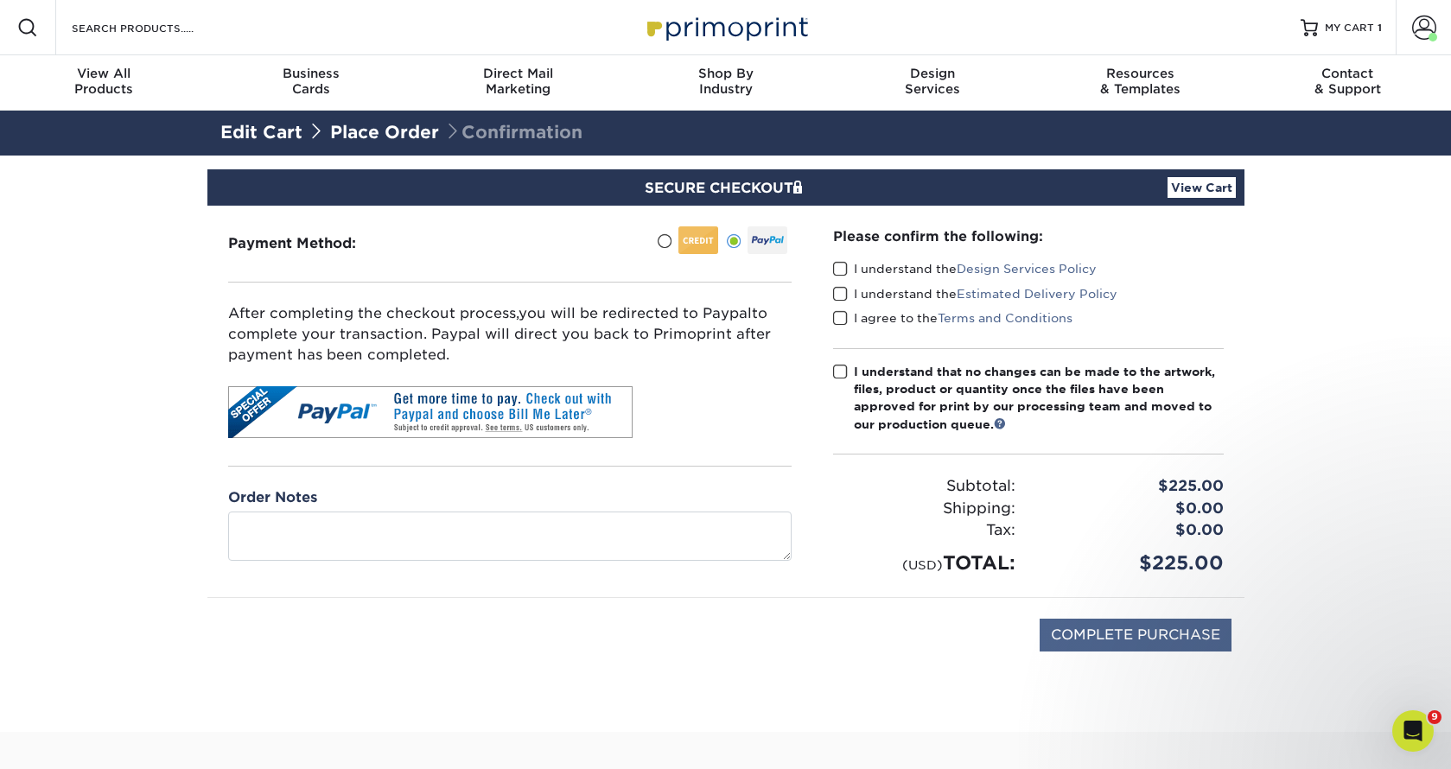
click at [1148, 631] on input "COMPLETE PURCHASE" at bounding box center [1136, 635] width 192 height 33
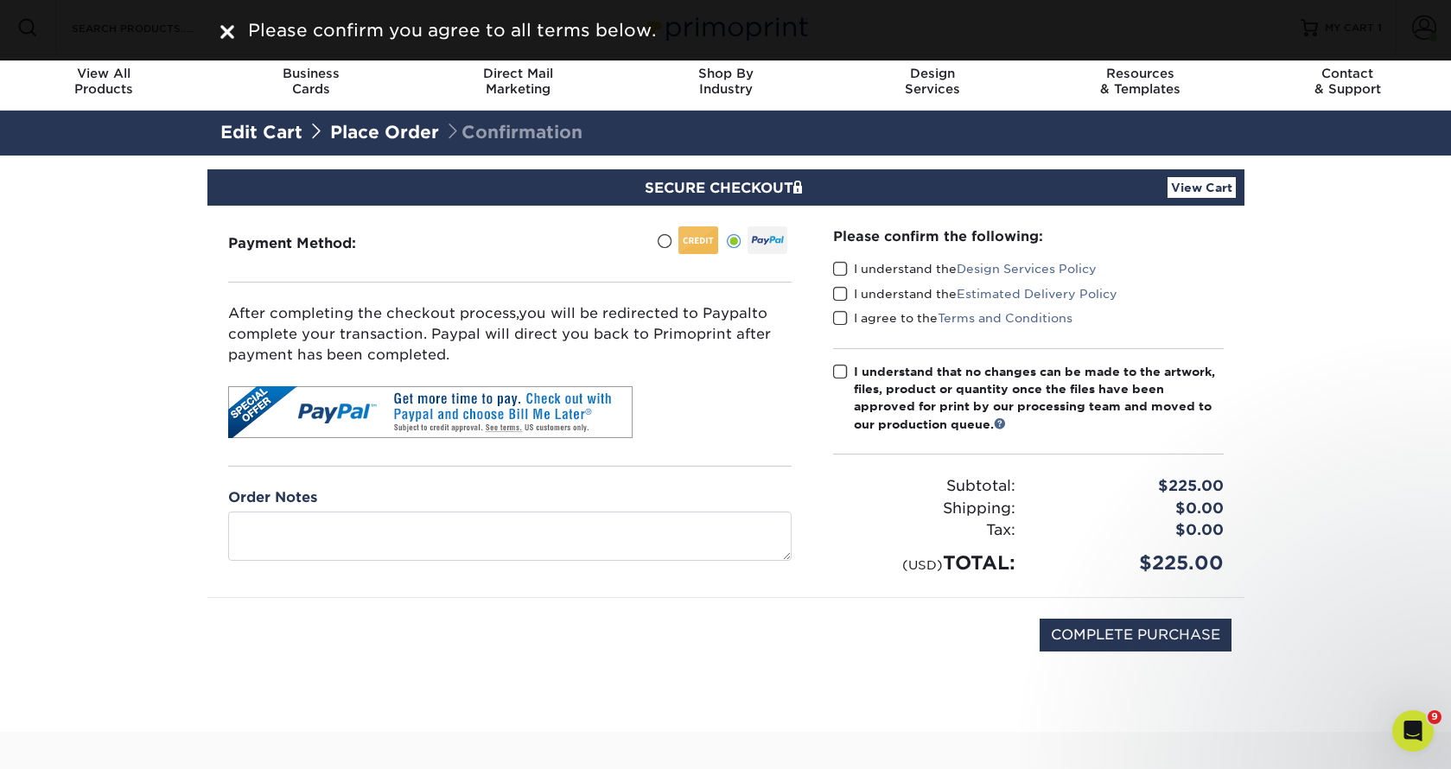
click at [840, 265] on span at bounding box center [840, 269] width 15 height 16
click at [0, 0] on input "I understand the Design Services Policy" at bounding box center [0, 0] width 0 height 0
click at [842, 293] on span at bounding box center [840, 294] width 15 height 16
click at [0, 0] on input "I understand the Estimated Delivery Policy" at bounding box center [0, 0] width 0 height 0
click at [845, 317] on span at bounding box center [840, 318] width 15 height 16
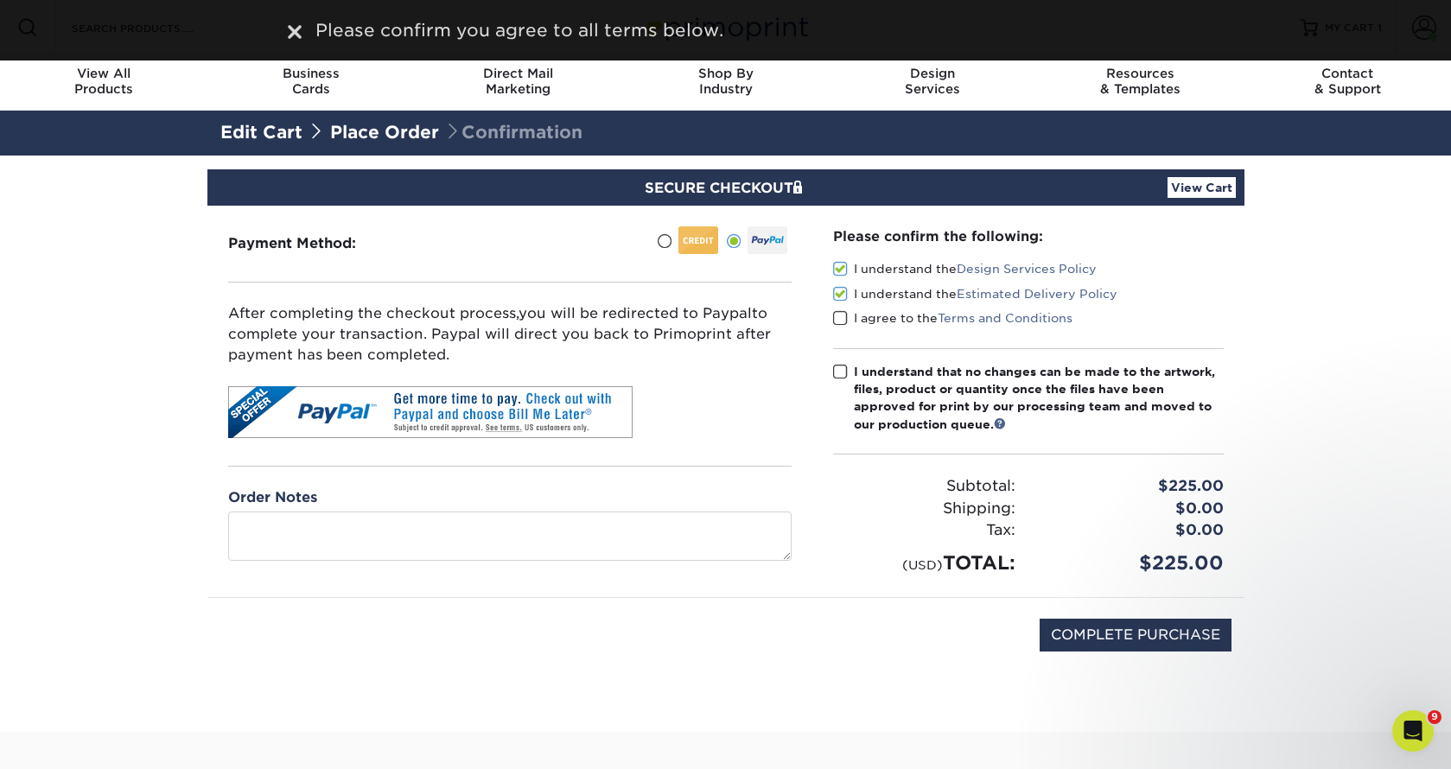
click at [0, 0] on input "I agree to the Terms and Conditions" at bounding box center [0, 0] width 0 height 0
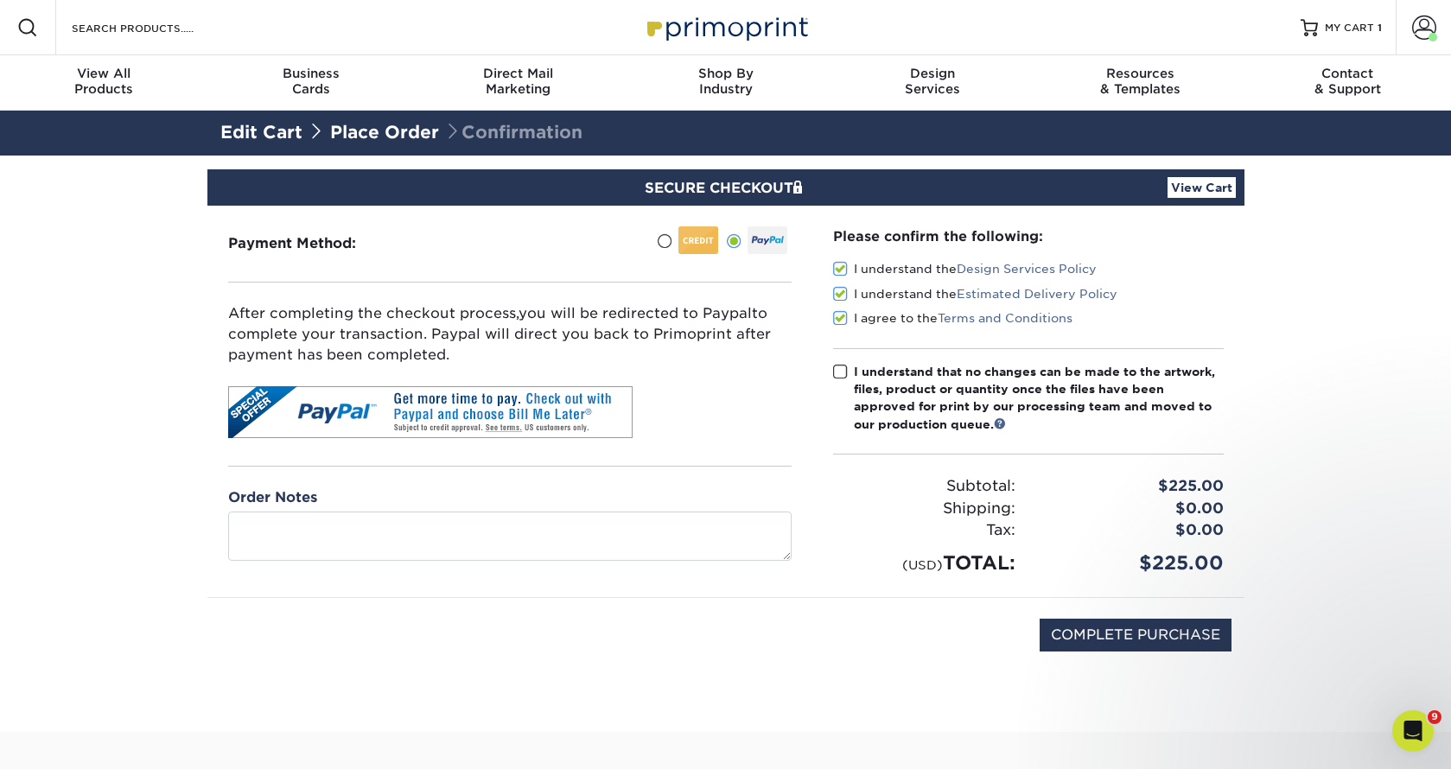
click at [843, 368] on span at bounding box center [840, 372] width 15 height 16
click at [0, 0] on input "I understand that no changes can be made to the artwork, files, product or quan…" at bounding box center [0, 0] width 0 height 0
click at [1144, 631] on input "COMPLETE PURCHASE" at bounding box center [1136, 635] width 192 height 33
type input "PROCESSING, PLEASE WAIT..."
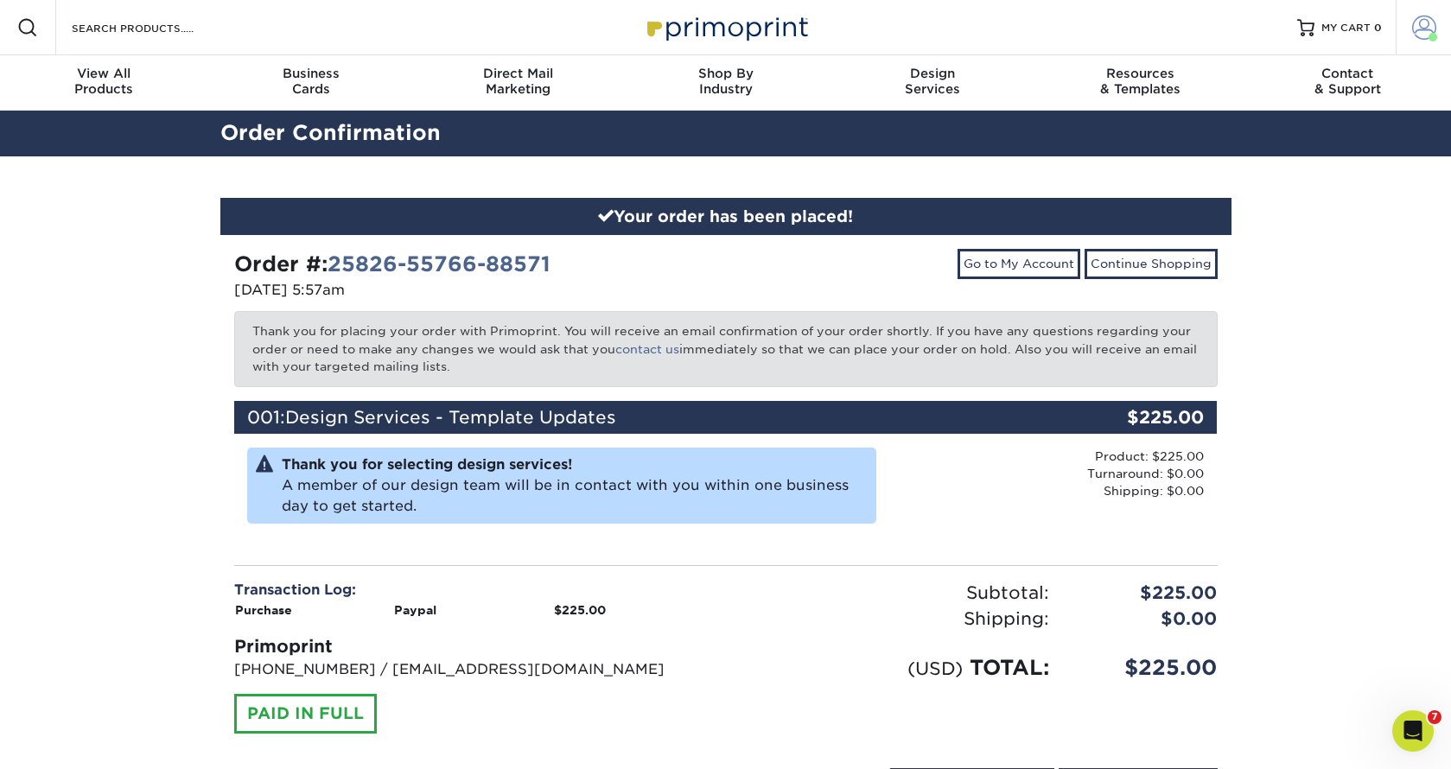
click at [1430, 24] on span at bounding box center [1424, 28] width 24 height 24
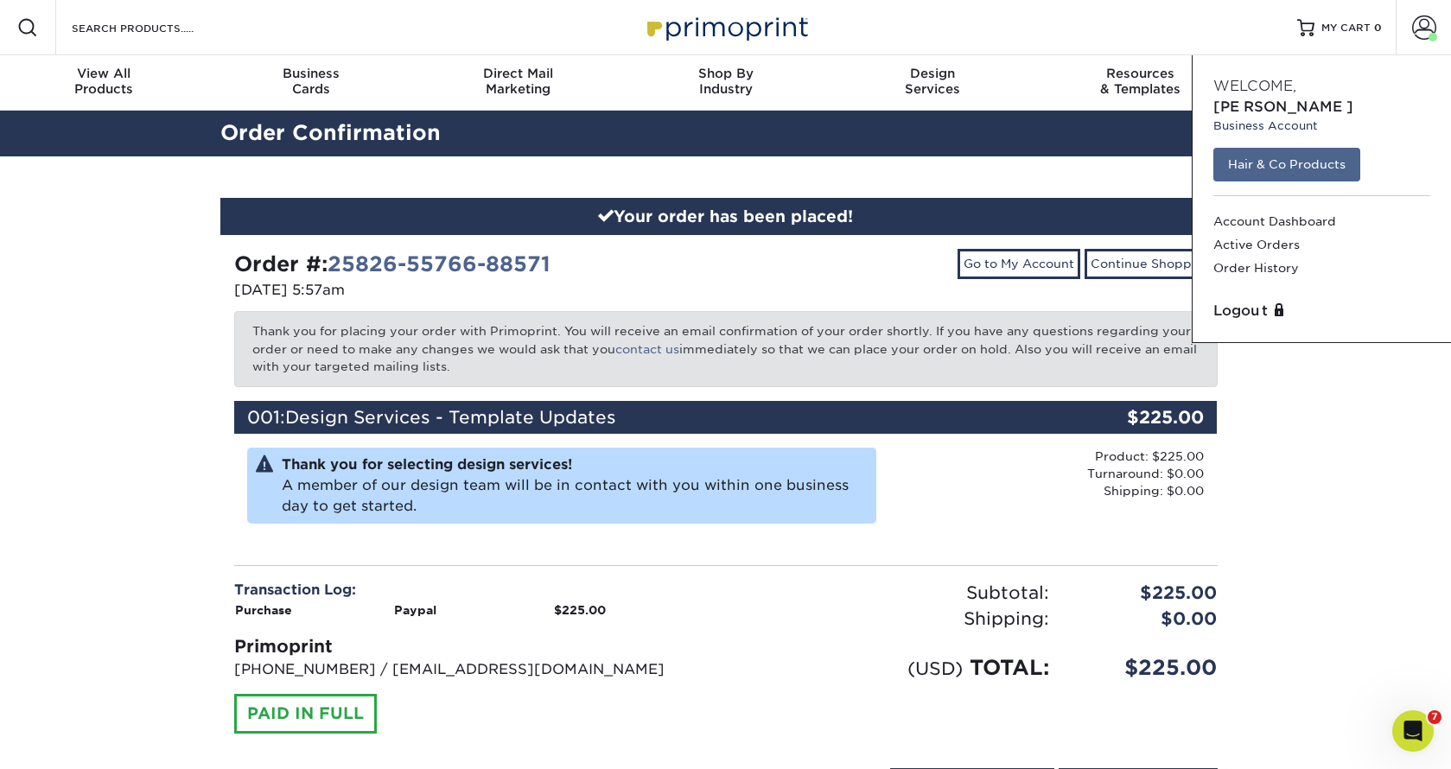
click at [1281, 150] on link "Hair & Co Products" at bounding box center [1286, 164] width 147 height 33
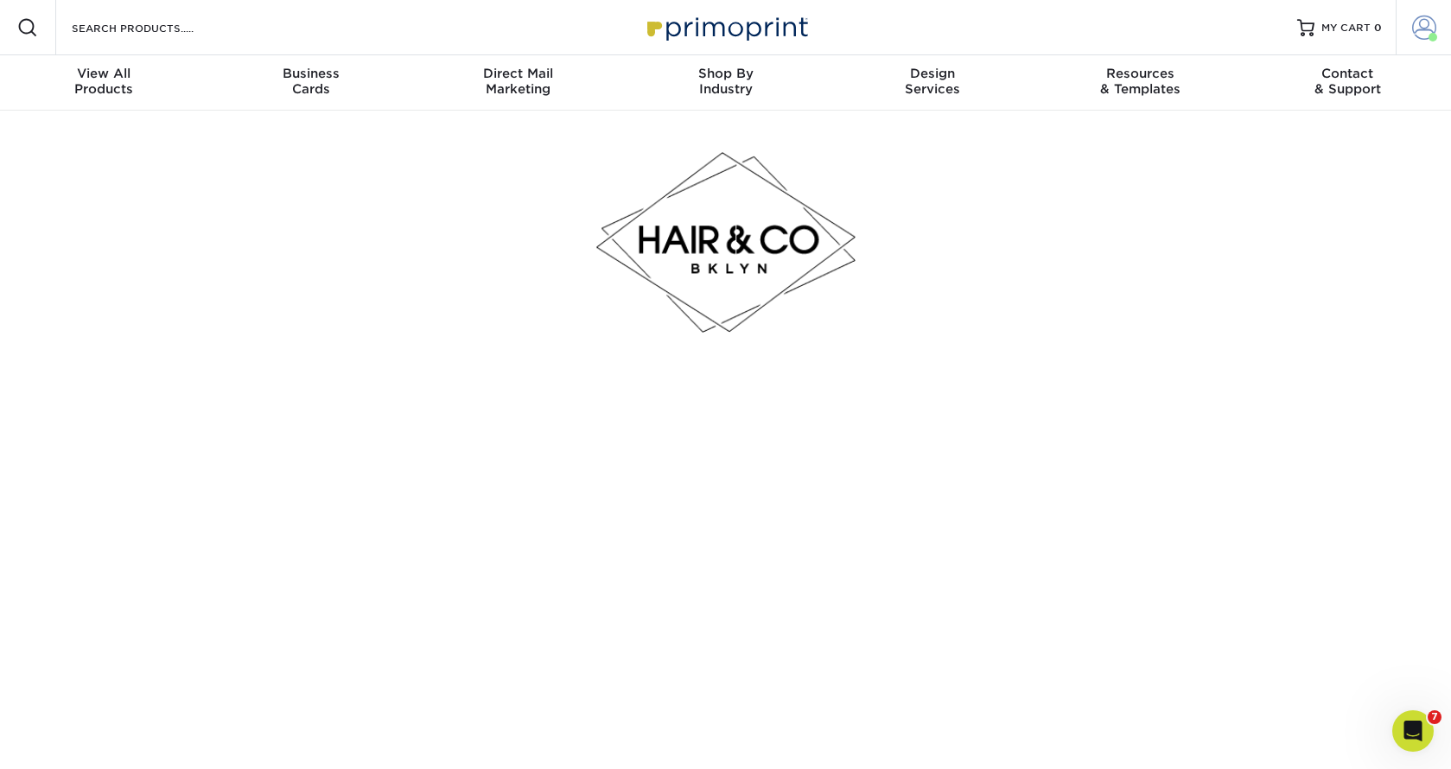
click at [1420, 27] on span at bounding box center [1424, 28] width 24 height 24
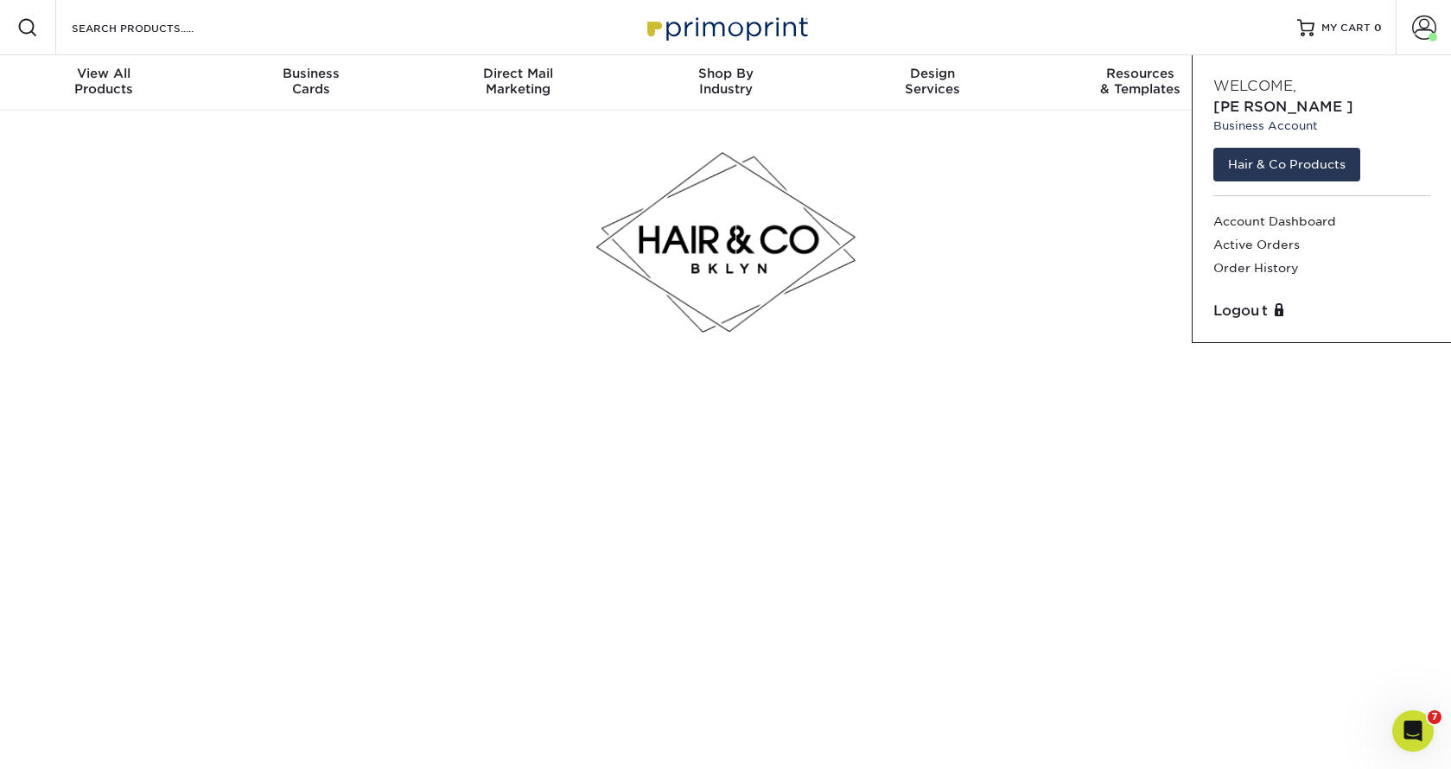
click at [1099, 242] on div at bounding box center [725, 243] width 1011 height 264
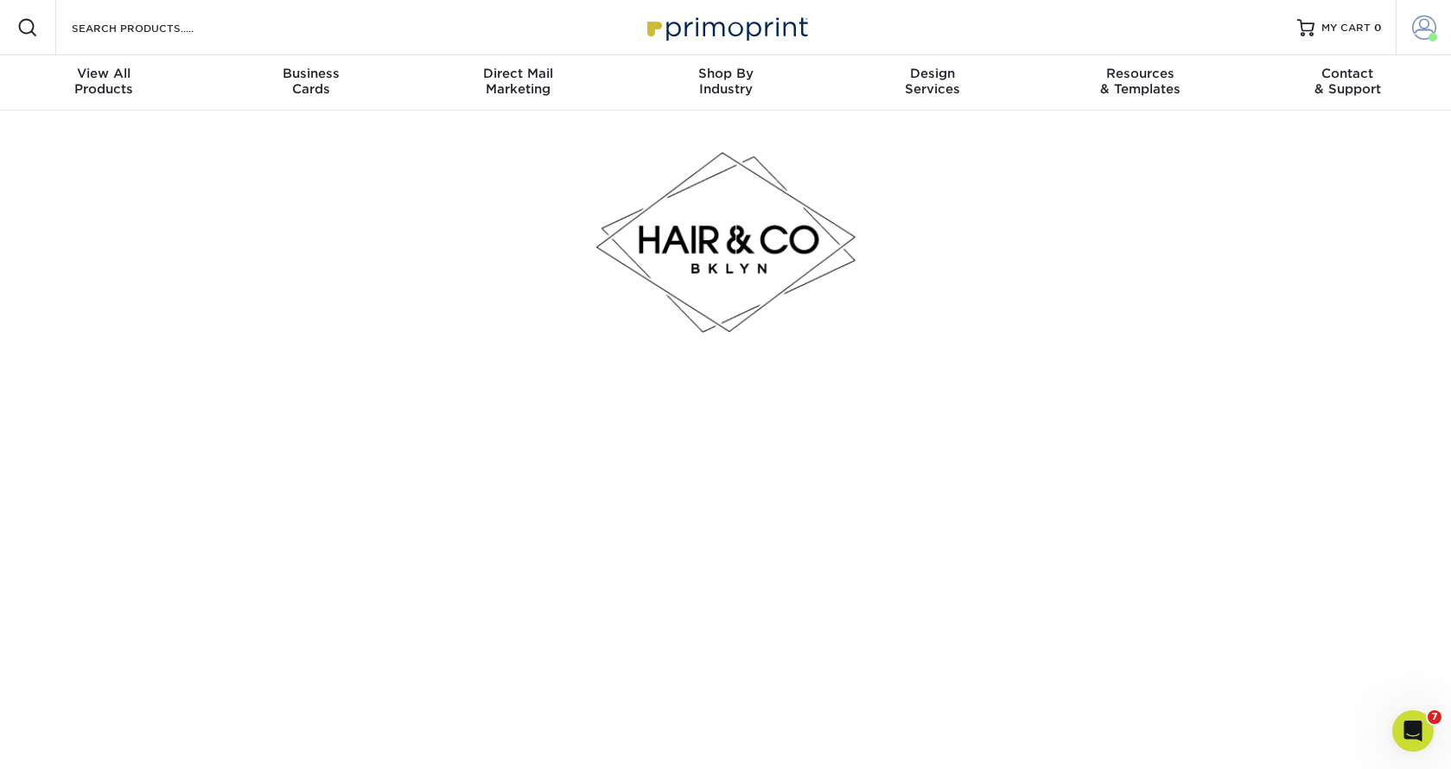
click at [1418, 33] on span at bounding box center [1424, 28] width 24 height 24
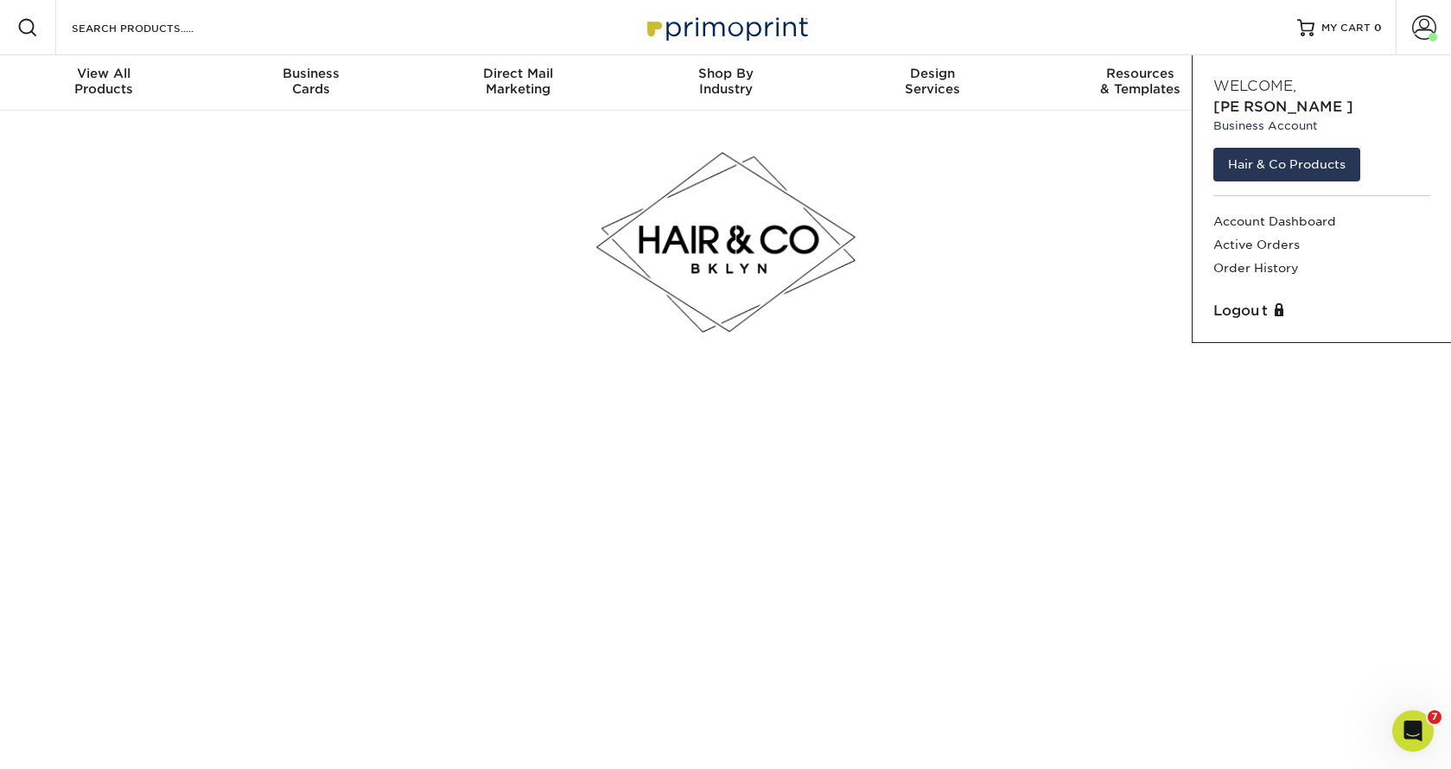
click at [1112, 209] on div at bounding box center [725, 243] width 1011 height 264
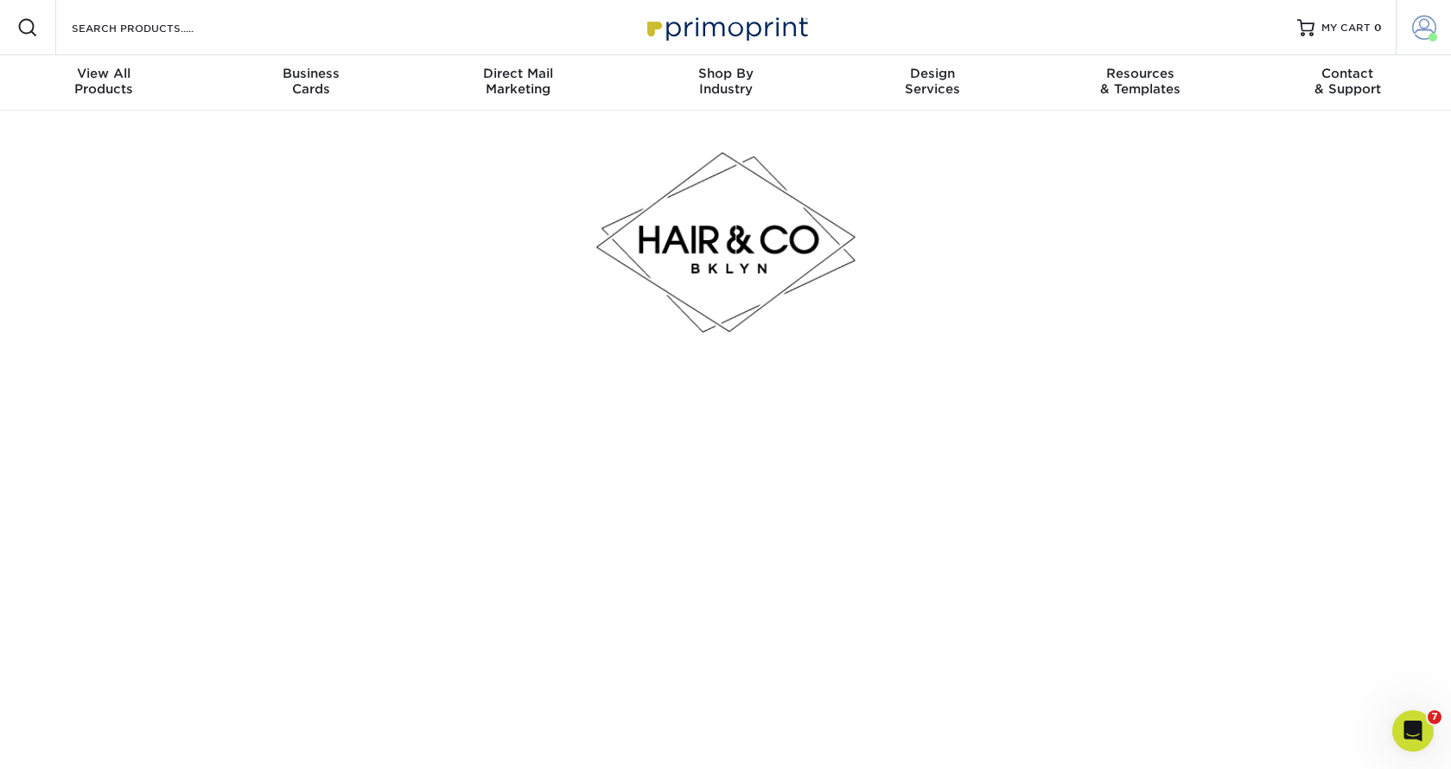
click at [1428, 27] on span at bounding box center [1424, 28] width 24 height 24
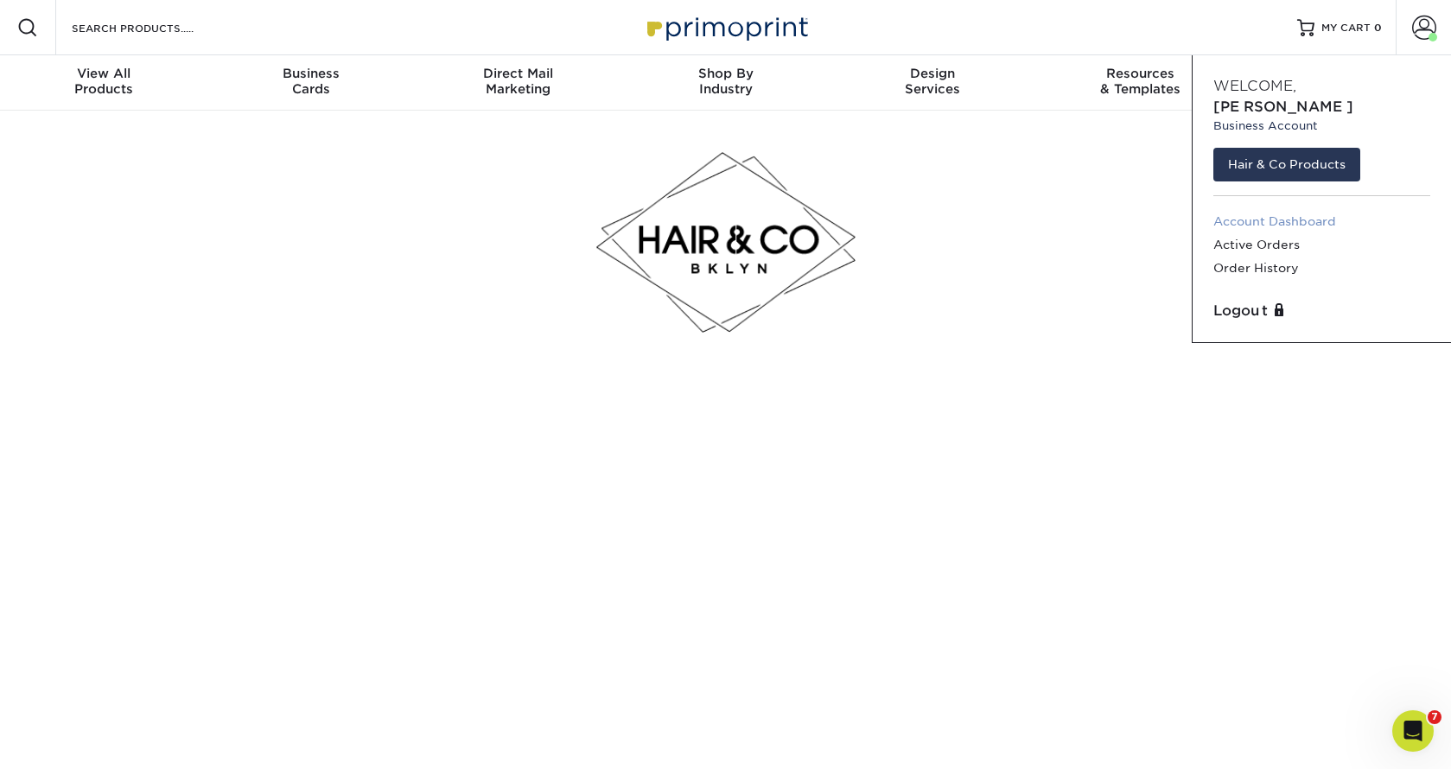
click at [1299, 210] on link "Account Dashboard" at bounding box center [1321, 221] width 217 height 23
click at [1287, 148] on link "Hair & Co Products" at bounding box center [1286, 164] width 147 height 33
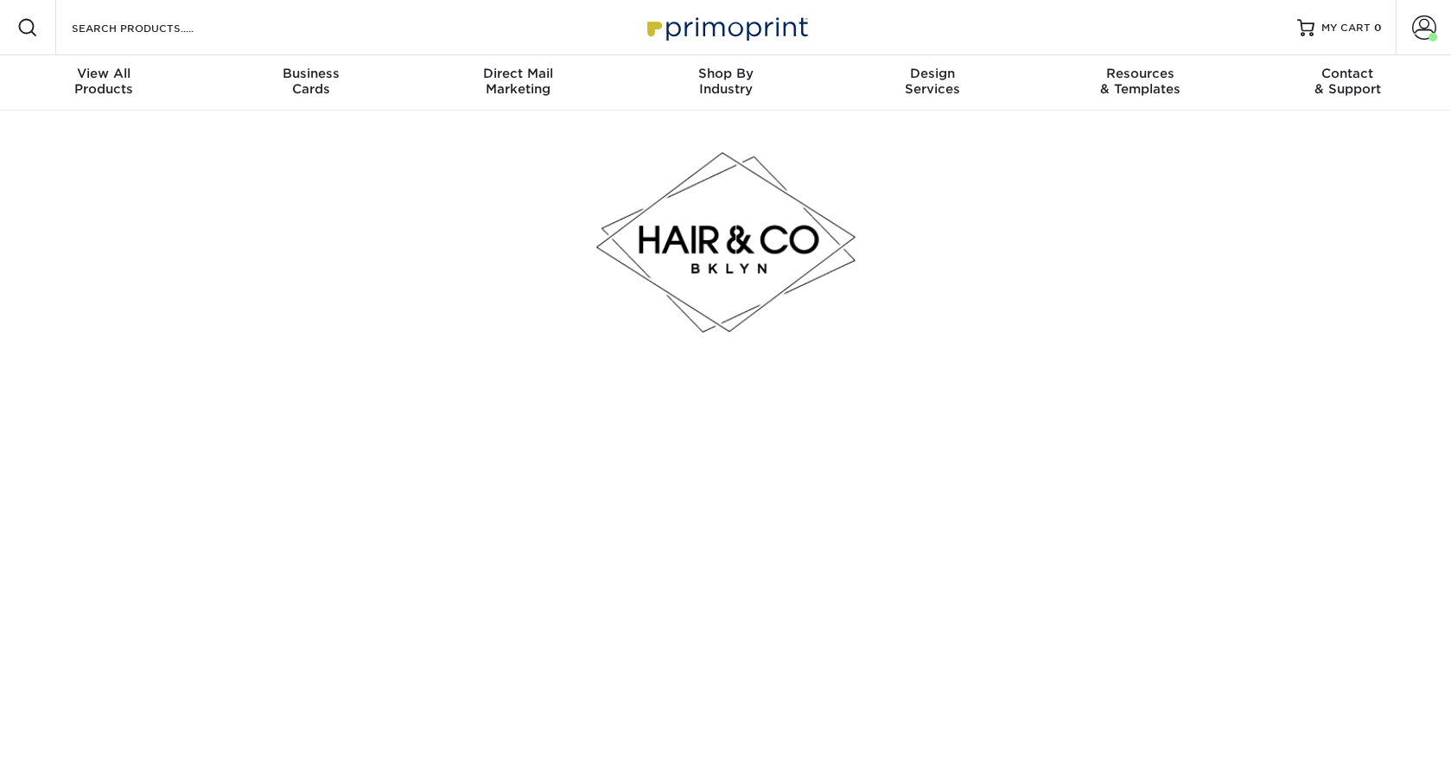
drag, startPoint x: 0, startPoint y: 0, endPoint x: 1288, endPoint y: 144, distance: 1295.9
click at [1288, 144] on div at bounding box center [725, 243] width 1451 height 264
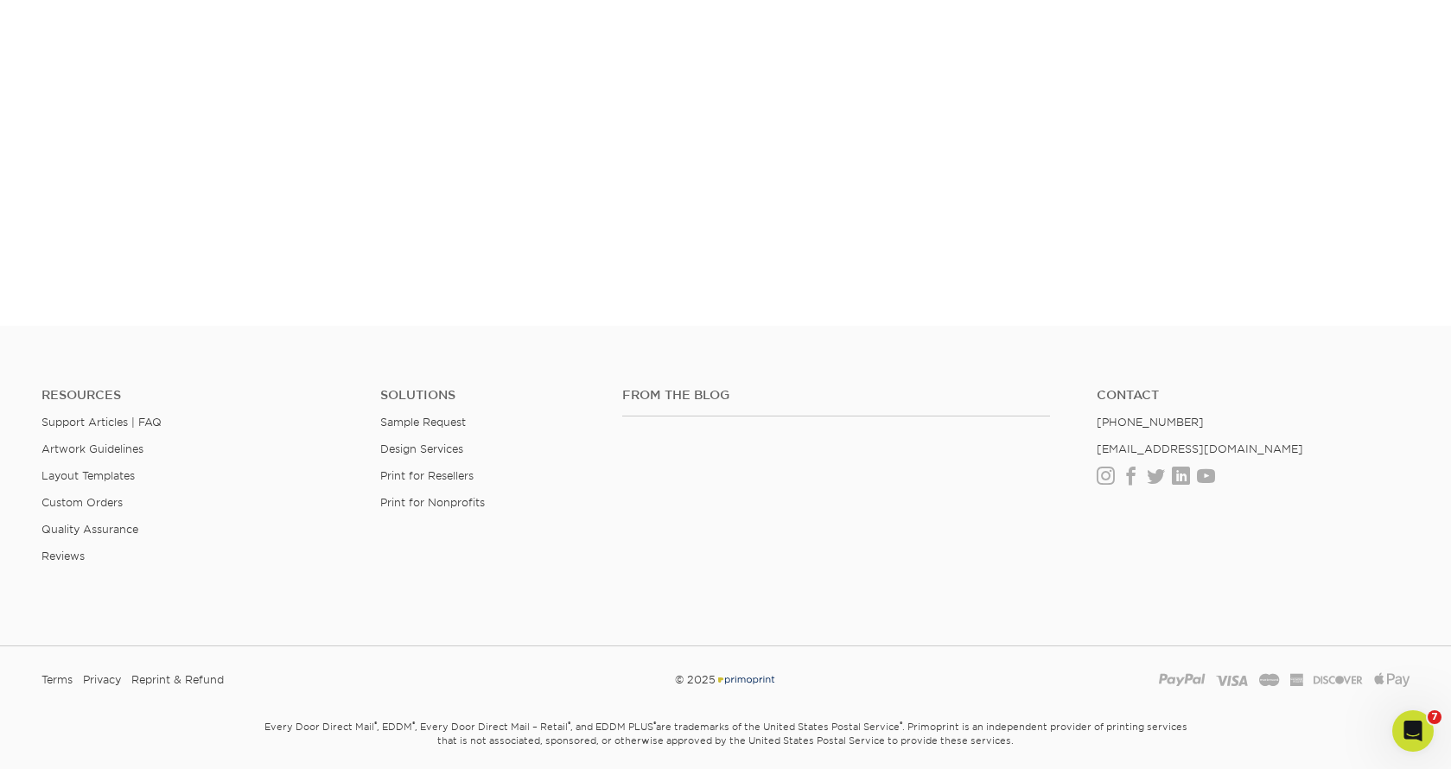
scroll to position [94, 0]
